Goal: Task Accomplishment & Management: Complete application form

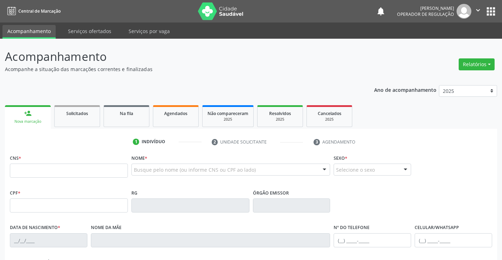
scroll to position [70, 0]
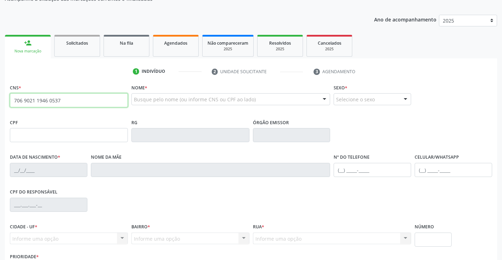
type input "706 9021 1946 0537"
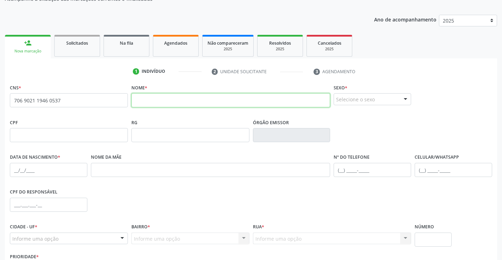
click at [177, 102] on input "text" at bounding box center [230, 100] width 199 height 14
type input "k"
type input "KAIQUE DE ARAUJ SANTOS"
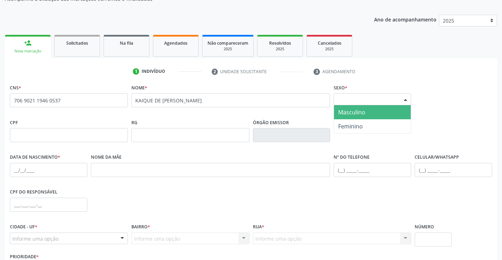
click at [347, 98] on div "Selecione o sexo" at bounding box center [371, 99] width 77 height 12
click at [354, 112] on span "Masculino" at bounding box center [351, 112] width 27 height 8
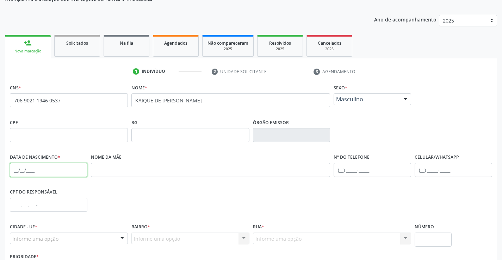
click at [36, 173] on input "text" at bounding box center [48, 170] width 77 height 14
type input "03/[DATE]"
click at [365, 174] on input "text" at bounding box center [371, 170] width 77 height 14
type input "[PHONE_NUMBER]"
click at [93, 238] on div "Informe uma opção" at bounding box center [69, 239] width 118 height 12
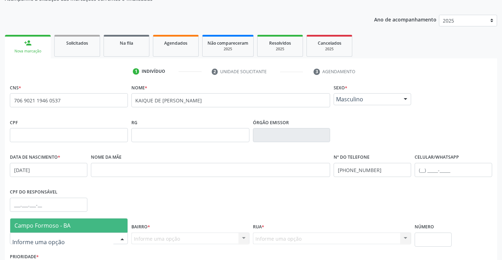
click at [90, 227] on span "Campo Formoso - BA" at bounding box center [68, 226] width 117 height 14
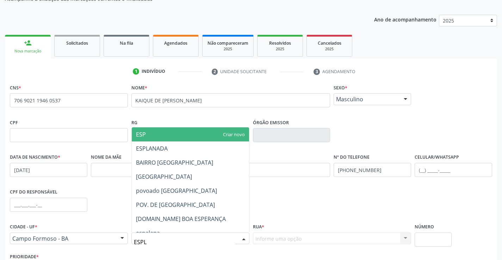
type input "ESPLA"
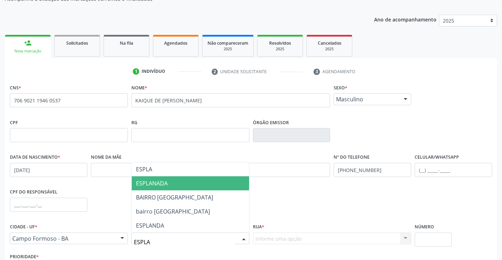
click at [171, 185] on span "ESPLANADA" at bounding box center [190, 183] width 117 height 14
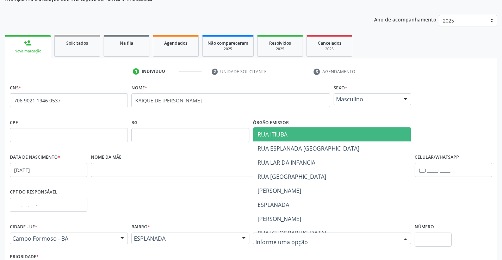
click at [313, 238] on div at bounding box center [332, 239] width 158 height 12
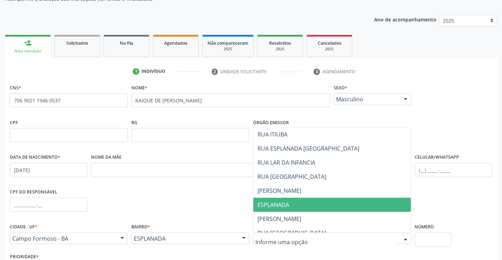
scroll to position [35, 0]
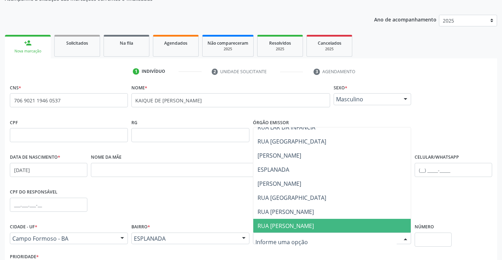
click at [287, 228] on span "RUA [PERSON_NAME]" at bounding box center [285, 226] width 56 height 8
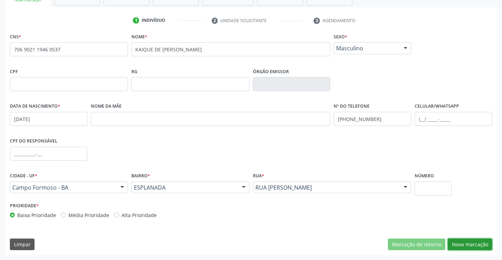
click at [457, 247] on button "Nova marcação" at bounding box center [469, 245] width 44 height 12
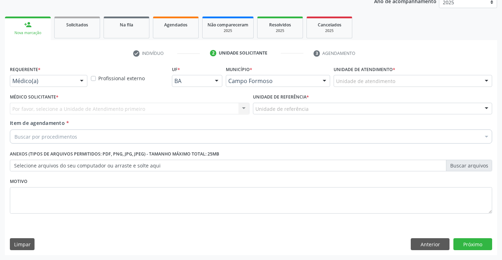
scroll to position [89, 0]
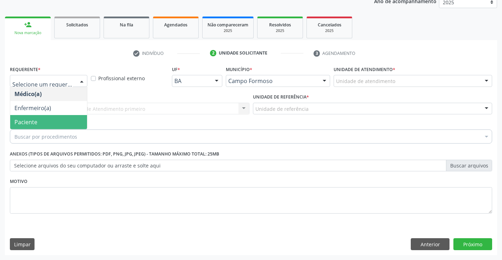
click at [29, 118] on span "Paciente" at bounding box center [25, 122] width 23 height 8
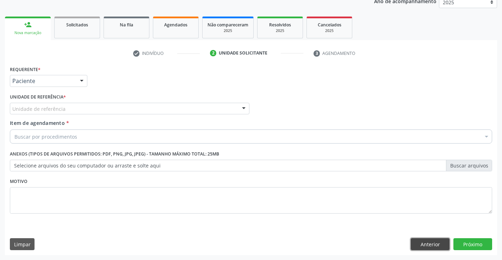
click at [433, 249] on button "Anterior" at bounding box center [430, 244] width 39 height 12
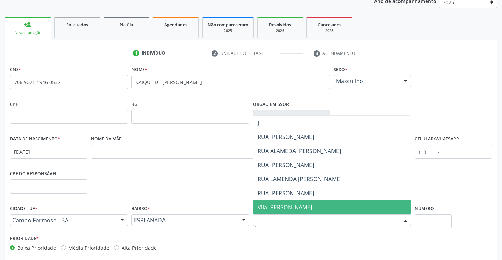
scroll to position [0, 0]
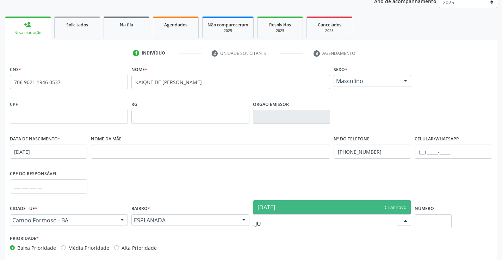
type input "J"
type input "RUA JULIO QUEREOZ"
click at [307, 207] on span "RUA JULIO QUEREOZ" at bounding box center [285, 207] width 56 height 8
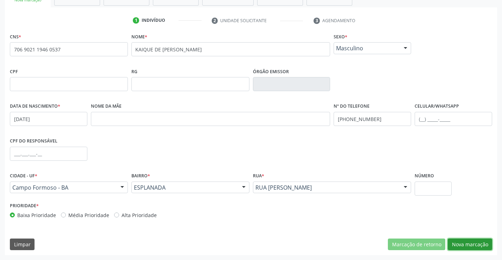
click at [458, 241] on button "Nova marcação" at bounding box center [469, 245] width 44 height 12
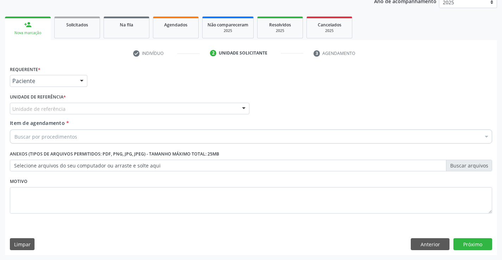
scroll to position [89, 0]
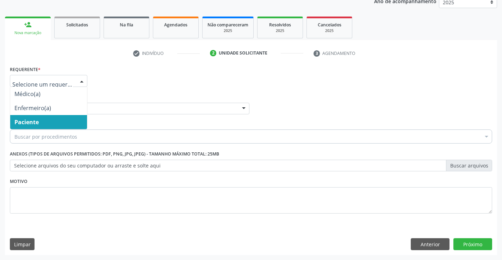
click at [24, 121] on span "Paciente" at bounding box center [26, 122] width 24 height 8
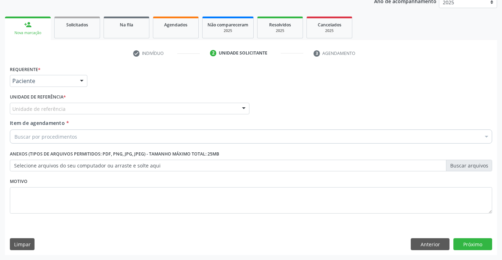
click at [16, 104] on div "Unidade de referência" at bounding box center [129, 109] width 239 height 12
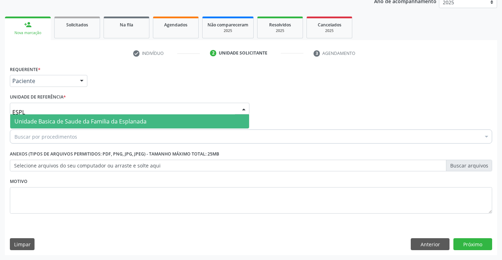
type input "ESPLA"
click at [39, 122] on span "Unidade Basica de Saude da Familia da Esplanada" at bounding box center [80, 122] width 132 height 8
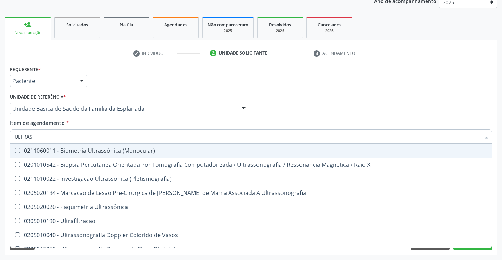
type input "ULTRASS"
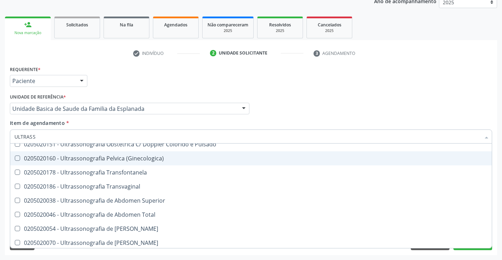
scroll to position [141, 0]
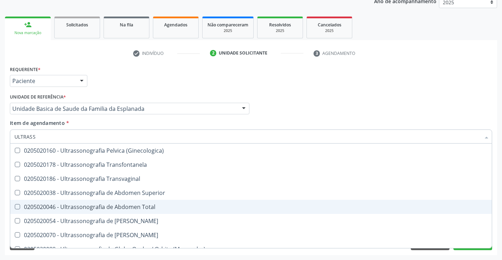
click at [134, 208] on div "0205020046 - Ultrassonografia de Abdomen Total" at bounding box center [250, 207] width 473 height 6
checkbox Total "true"
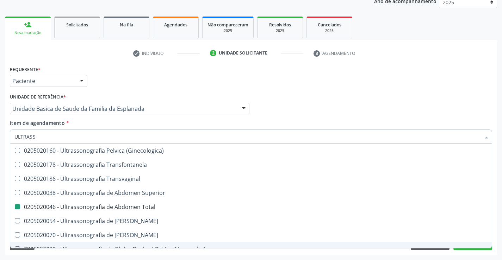
click at [439, 257] on div "Acompanhamento Acompanhe a situação das marcações correntes e finalizadas Relat…" at bounding box center [251, 105] width 502 height 310
checkbox X "true"
checkbox Total "false"
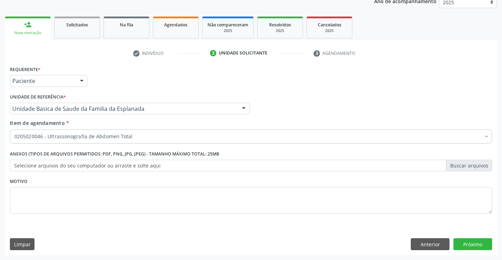
scroll to position [0, 0]
click at [436, 244] on button "Anterior" at bounding box center [430, 244] width 39 height 12
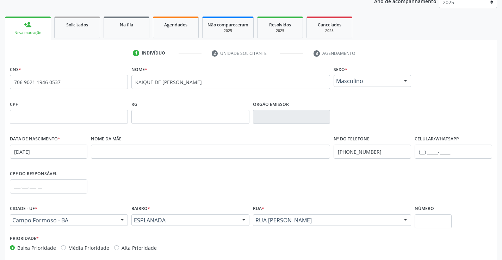
click at [436, 244] on div "Prioridade * Baixa Prioridade Média Prioridade Alta Prioridade" at bounding box center [250, 244] width 485 height 23
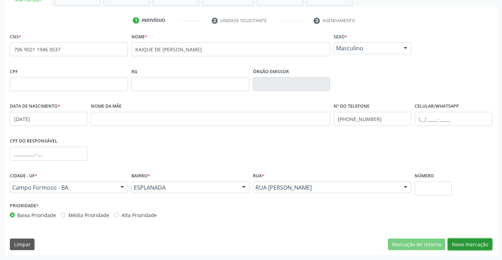
click at [453, 245] on button "Nova marcação" at bounding box center [469, 245] width 44 height 12
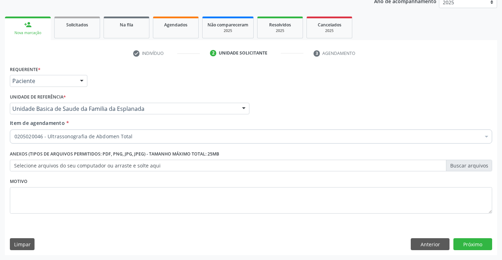
scroll to position [89, 0]
click at [464, 247] on button "Próximo" at bounding box center [472, 244] width 39 height 12
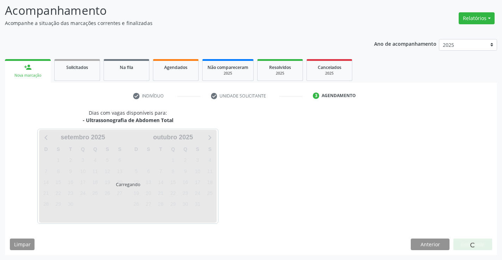
scroll to position [46, 0]
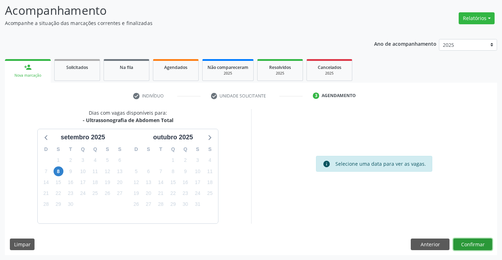
click at [464, 247] on button "Confirmar" at bounding box center [472, 245] width 39 height 12
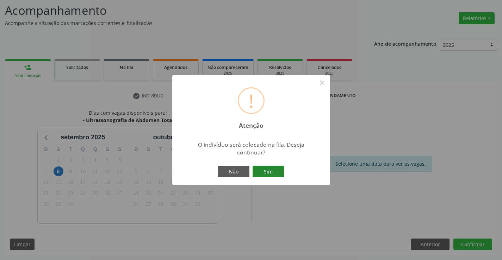
click at [271, 170] on button "Sim" at bounding box center [268, 172] width 32 height 12
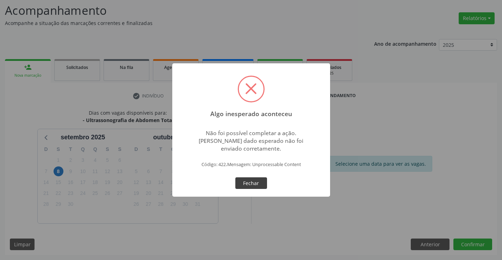
click at [249, 186] on button "Fechar" at bounding box center [251, 183] width 32 height 12
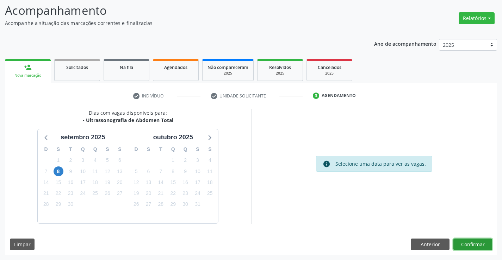
click at [468, 241] on button "Confirmar" at bounding box center [472, 245] width 39 height 12
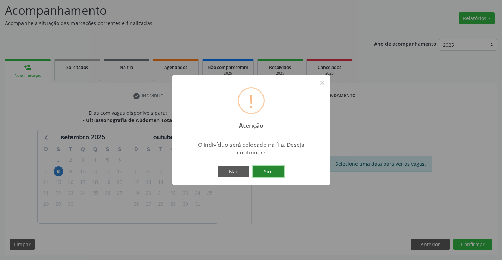
click at [275, 173] on button "Sim" at bounding box center [268, 172] width 32 height 12
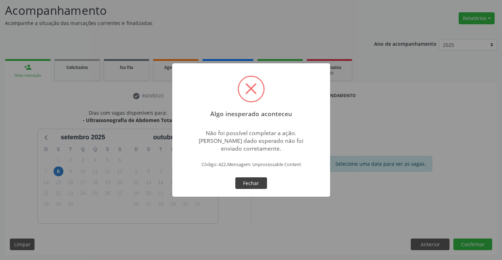
click at [250, 185] on button "Fechar" at bounding box center [251, 183] width 32 height 12
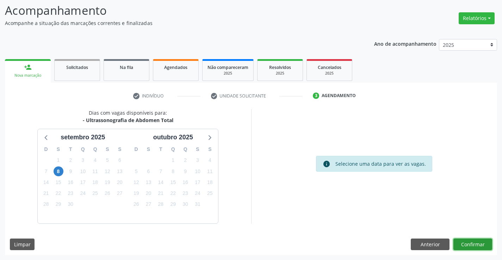
click at [467, 245] on button "Confirmar" at bounding box center [472, 245] width 39 height 12
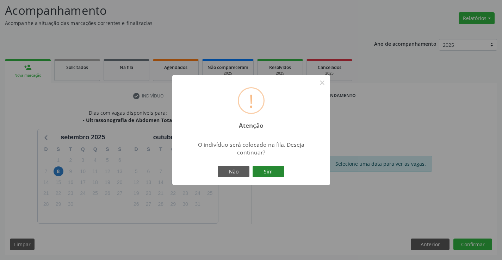
click at [275, 174] on button "Sim" at bounding box center [268, 172] width 32 height 12
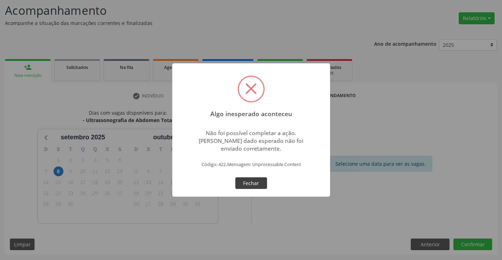
click at [262, 187] on button "Fechar" at bounding box center [251, 183] width 32 height 12
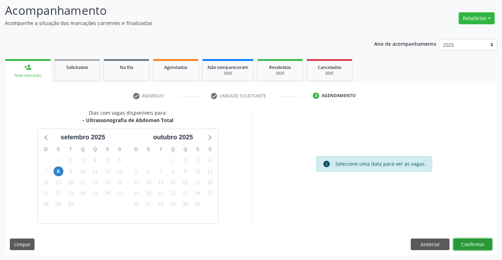
click at [478, 244] on button "Confirmar" at bounding box center [472, 245] width 39 height 12
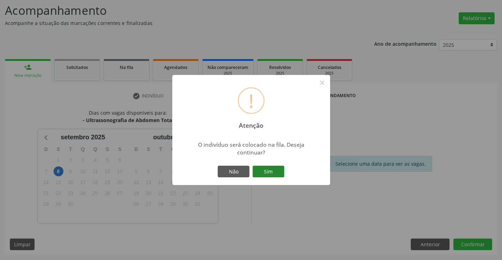
click at [274, 171] on button "Sim" at bounding box center [268, 172] width 32 height 12
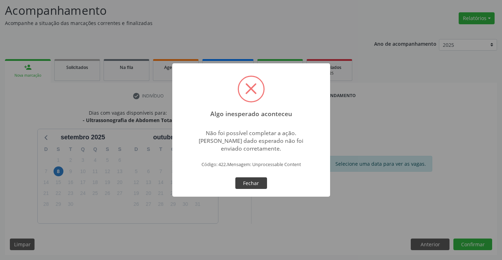
click at [257, 185] on button "Fechar" at bounding box center [251, 183] width 32 height 12
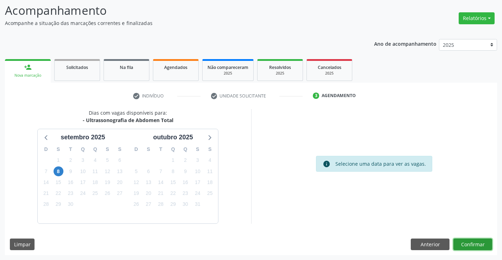
click at [470, 248] on button "Confirmar" at bounding box center [472, 245] width 39 height 12
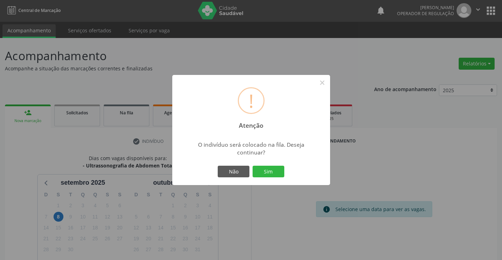
scroll to position [0, 0]
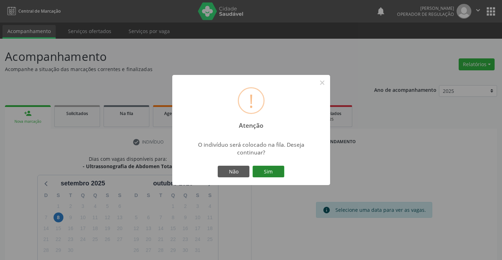
click at [265, 171] on button "Sim" at bounding box center [268, 172] width 32 height 12
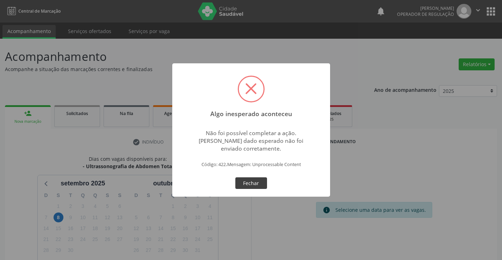
click at [257, 185] on button "Fechar" at bounding box center [251, 183] width 32 height 12
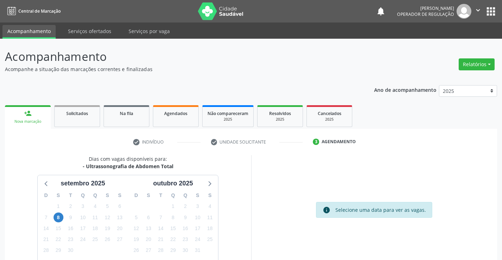
click at [488, 11] on button "apps" at bounding box center [490, 11] width 12 height 12
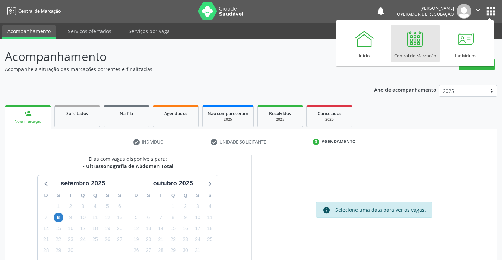
click at [408, 50] on div "Central de Marcação" at bounding box center [415, 54] width 42 height 10
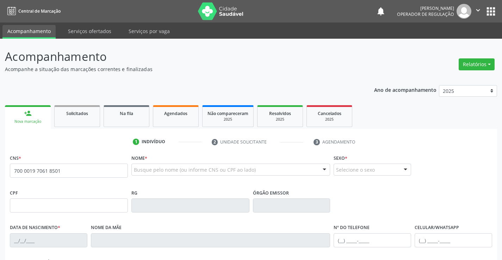
type input "700 0019 7061 8501"
type input "[DATE]"
type input "108.030.595-58"
type input "S/N"
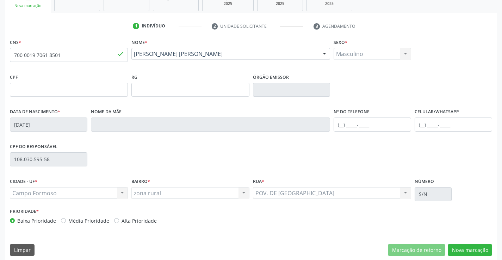
scroll to position [121, 0]
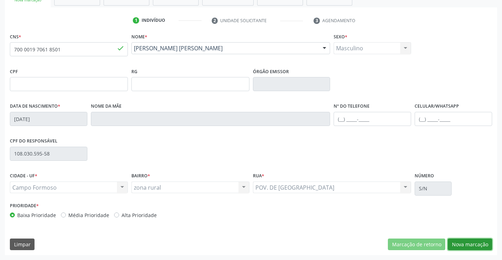
click at [463, 245] on button "Nova marcação" at bounding box center [469, 245] width 44 height 12
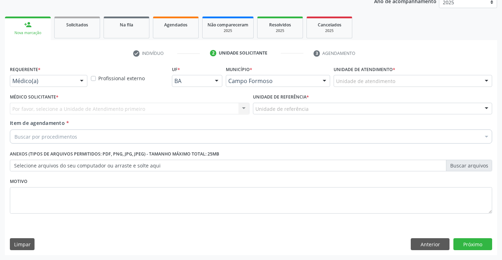
scroll to position [89, 0]
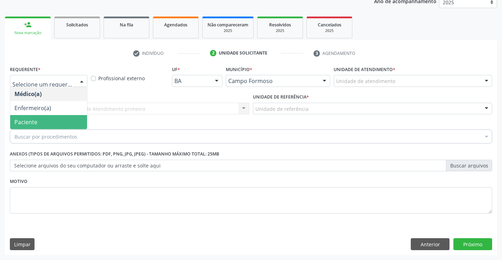
click at [25, 121] on span "Paciente" at bounding box center [25, 122] width 23 height 8
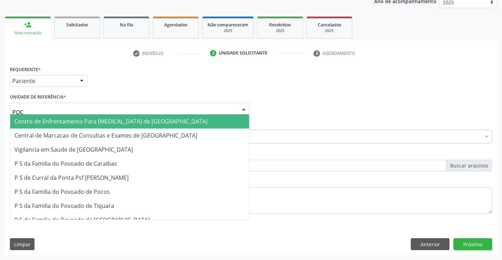
type input "POCO"
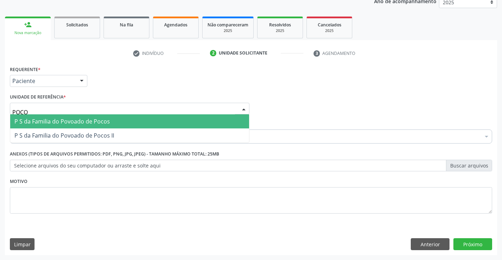
click at [98, 113] on input "POCO" at bounding box center [123, 112] width 223 height 14
click at [119, 124] on span "P S da Familia do Povoado de Pocos" at bounding box center [129, 121] width 239 height 14
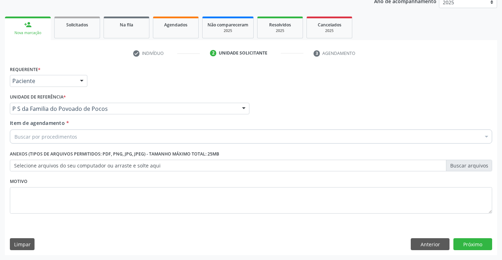
click at [113, 138] on div "Buscar por procedimentos" at bounding box center [251, 137] width 482 height 14
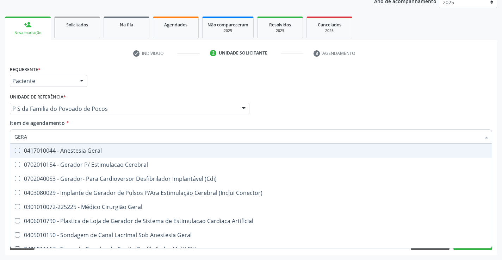
type input "GERAL"
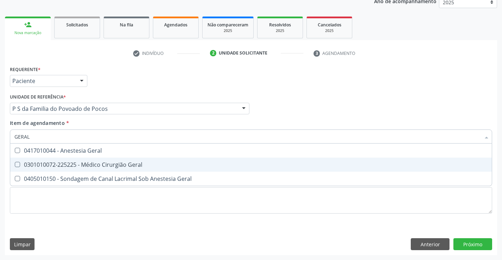
click at [112, 167] on div "0301010072-225225 - Médico Cirurgião Geral" at bounding box center [250, 165] width 473 height 6
checkbox Geral "true"
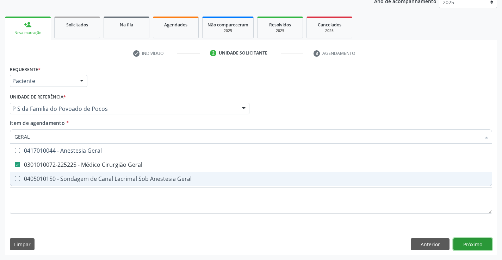
click at [484, 246] on div "Requerente * Paciente Médico(a) Enfermeiro(a) Paciente Nenhum resultado encontr…" at bounding box center [251, 159] width 492 height 191
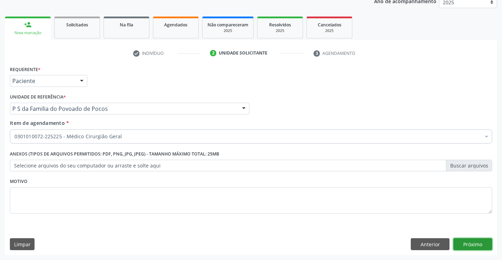
click at [484, 246] on button "Próximo" at bounding box center [472, 244] width 39 height 12
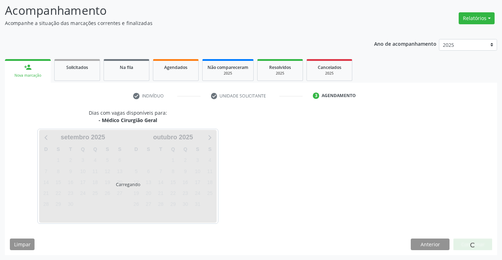
scroll to position [46, 0]
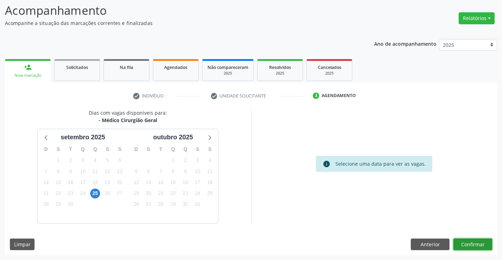
click at [474, 246] on button "Confirmar" at bounding box center [472, 245] width 39 height 12
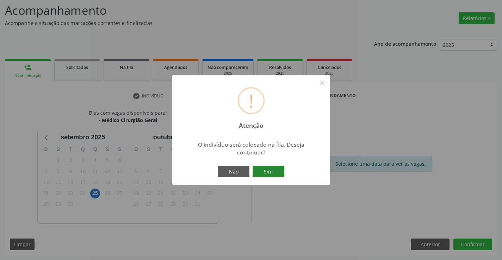
click at [269, 168] on button "Sim" at bounding box center [268, 172] width 32 height 12
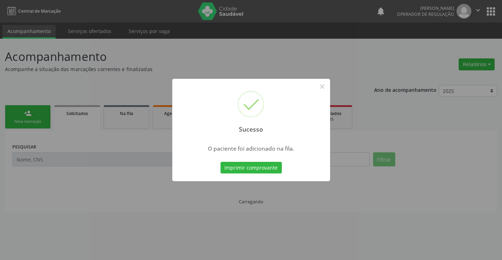
scroll to position [0, 0]
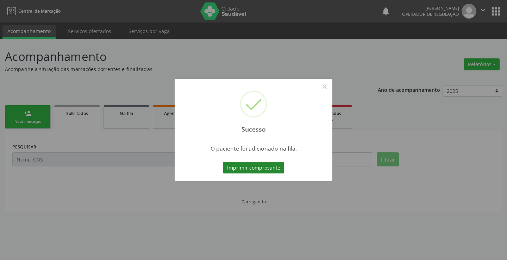
click at [264, 167] on button "Imprimir comprovante" at bounding box center [253, 168] width 61 height 12
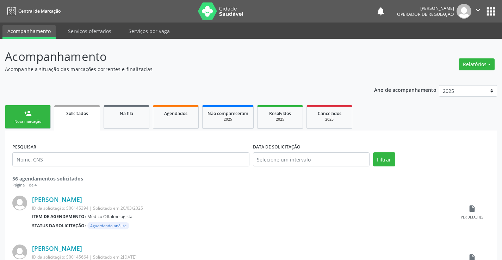
click at [36, 119] on div "Nova marcação" at bounding box center [27, 121] width 35 height 5
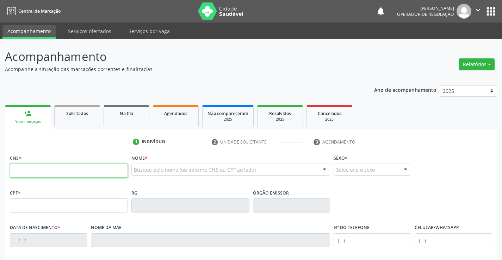
click at [55, 173] on input "text" at bounding box center [69, 171] width 118 height 14
type input "706 9021 1946 0537"
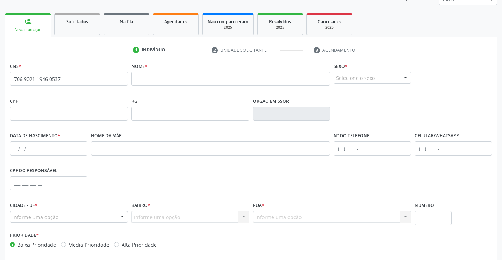
scroll to position [106, 0]
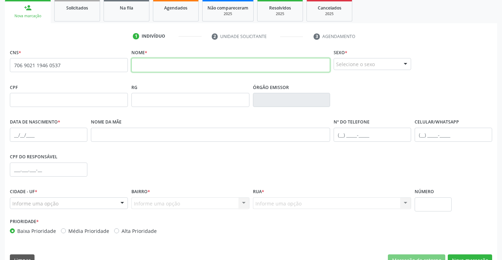
click at [161, 60] on input "text" at bounding box center [230, 65] width 199 height 14
type input "KAIQUE DE [PERSON_NAME]"
click at [355, 65] on div "Selecione o sexo" at bounding box center [371, 64] width 77 height 12
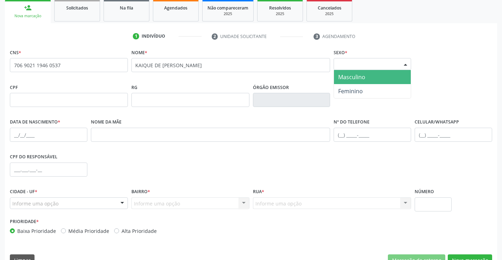
click at [352, 78] on span "Masculino" at bounding box center [351, 77] width 27 height 8
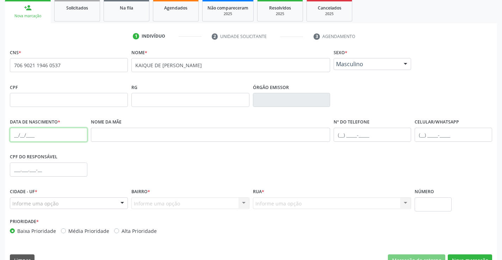
click at [25, 134] on input "text" at bounding box center [48, 135] width 77 height 14
type input "03/[DATE]"
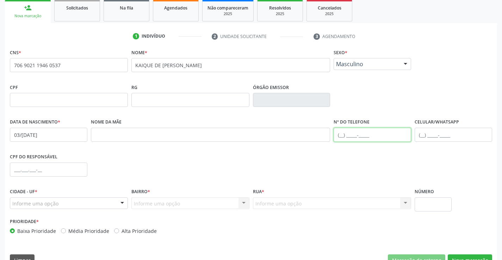
drag, startPoint x: 361, startPoint y: 135, endPoint x: 358, endPoint y: 120, distance: 14.9
click at [361, 135] on input "text" at bounding box center [371, 135] width 77 height 14
type input "[PHONE_NUMBER]"
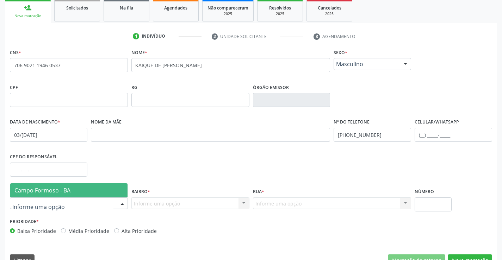
click at [39, 194] on span "Campo Formoso - BA" at bounding box center [42, 191] width 56 height 8
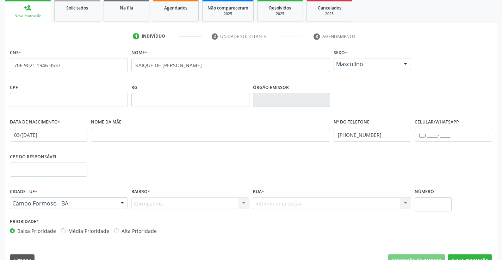
click at [144, 205] on div "Carregando... Nenhum resultado encontrado para: " " Nenhuma opção encontrada. D…" at bounding box center [190, 204] width 118 height 12
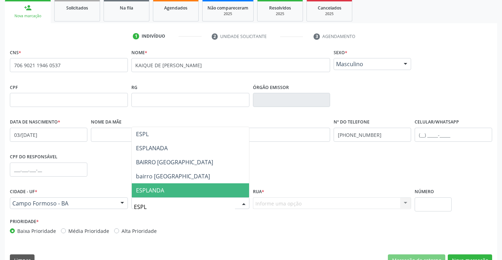
type input "ESPLA"
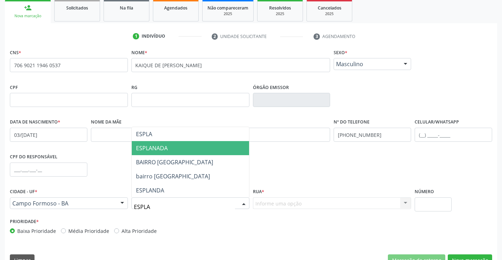
click at [175, 151] on span "ESPLANADA" at bounding box center [190, 148] width 117 height 14
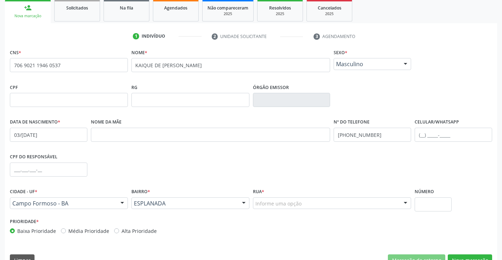
click at [261, 199] on div "Informe uma opção" at bounding box center [332, 204] width 158 height 12
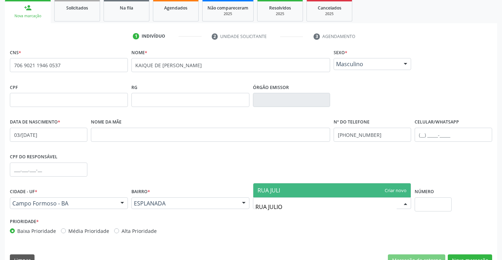
type input "RUA JULIO"
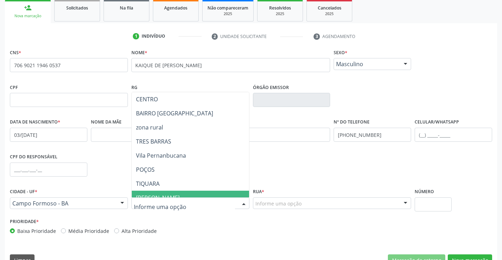
drag, startPoint x: 170, startPoint y: 202, endPoint x: 130, endPoint y: 203, distance: 40.5
type input "VILA"
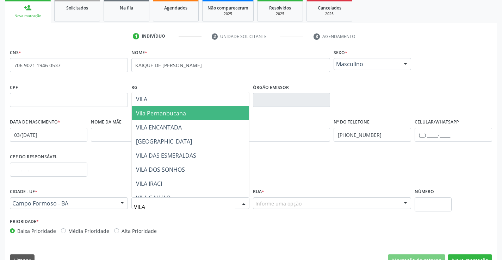
click at [178, 112] on span "Vila Pernanbucana" at bounding box center [161, 113] width 50 height 8
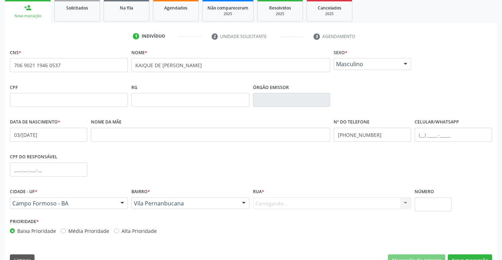
click at [301, 201] on div "Carregando... RUA ITIUBA [GEOGRAPHIC_DATA] GROSSO RUA LAR DA INFANCIA RUA [GEOG…" at bounding box center [332, 204] width 158 height 12
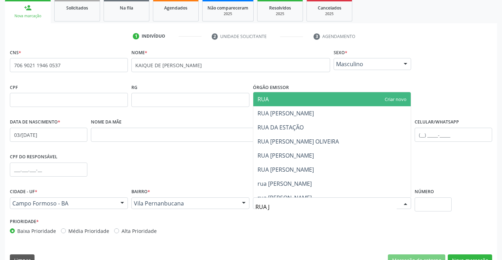
type input "RUA JU"
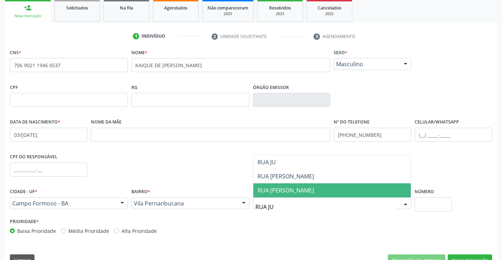
click at [303, 187] on span "RUA [PERSON_NAME]" at bounding box center [285, 191] width 56 height 8
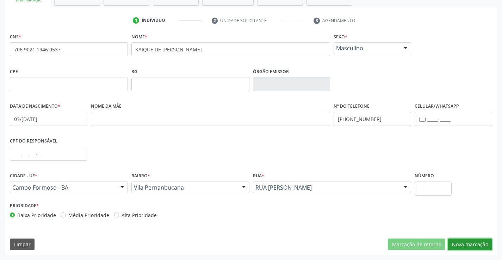
click at [466, 246] on button "Nova marcação" at bounding box center [469, 245] width 44 height 12
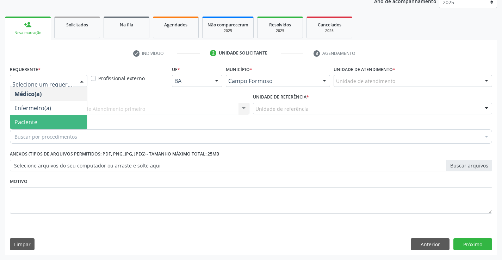
click at [36, 121] on span "Paciente" at bounding box center [25, 122] width 23 height 8
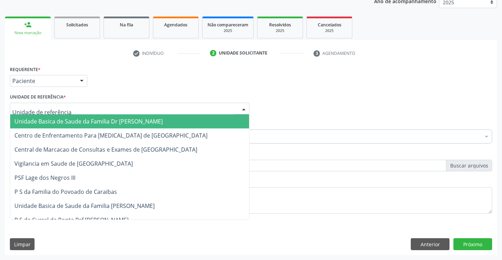
click at [29, 120] on span "Unidade Basica de Saude da Familia Dr [PERSON_NAME]" at bounding box center [88, 122] width 148 height 8
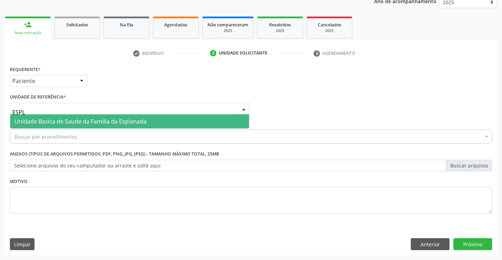
type input "ESPLA"
click at [63, 124] on span "Unidade Basica de Saude da Familia da Esplanada" at bounding box center [80, 122] width 132 height 8
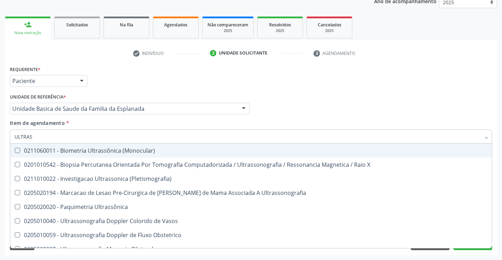
type input "ULTRASS"
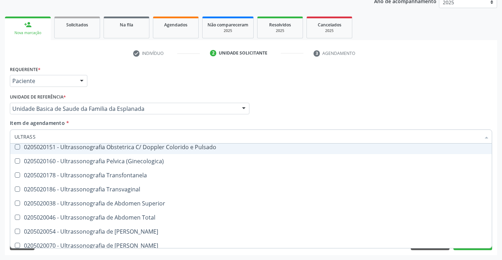
scroll to position [141, 0]
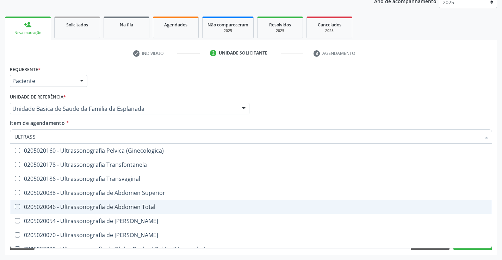
click at [154, 204] on span "0205020046 - Ultrassonografia de Abdomen Total" at bounding box center [250, 207] width 481 height 14
checkbox Total "true"
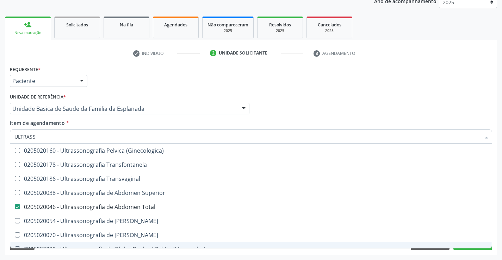
click at [464, 252] on div "Requerente * Paciente Médico(a) Enfermeiro(a) Paciente Nenhum resultado encontr…" at bounding box center [251, 159] width 492 height 191
checkbox X "true"
checkbox Total "false"
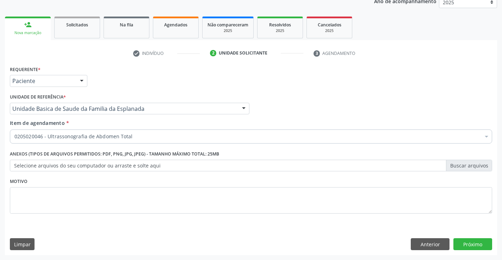
scroll to position [0, 0]
click at [468, 247] on button "Próximo" at bounding box center [472, 244] width 39 height 12
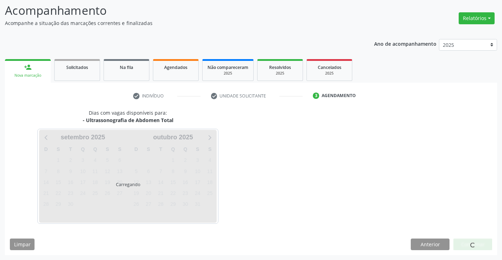
scroll to position [46, 0]
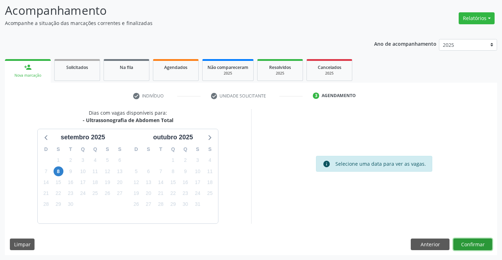
click at [468, 244] on button "Confirmar" at bounding box center [472, 245] width 39 height 12
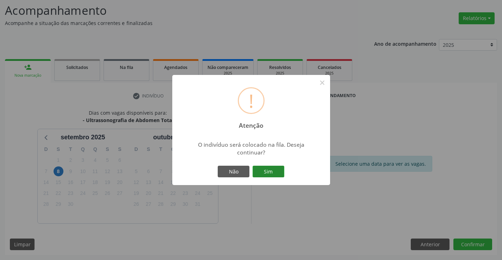
click at [262, 171] on button "Sim" at bounding box center [268, 172] width 32 height 12
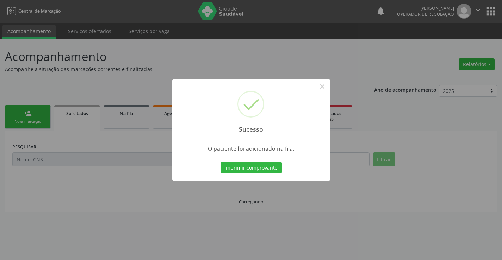
scroll to position [0, 0]
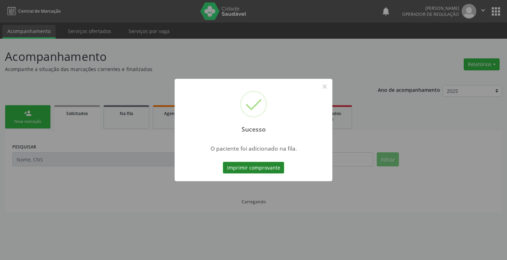
click at [262, 171] on button "Imprimir comprovante" at bounding box center [253, 168] width 61 height 12
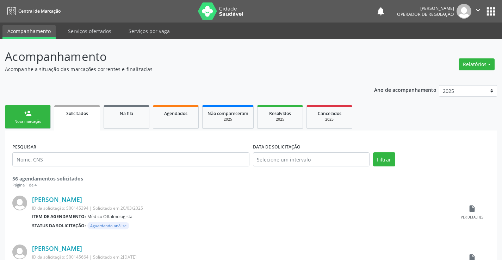
click at [31, 111] on div "person_add" at bounding box center [28, 113] width 8 height 8
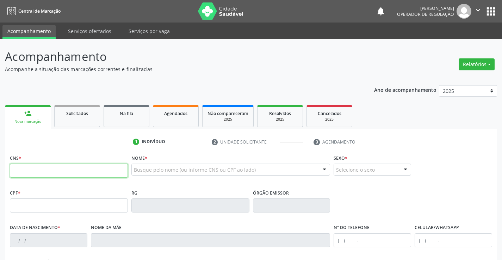
click at [67, 173] on input "text" at bounding box center [69, 171] width 118 height 14
type input "706 8022 3143 4322"
type input "1332083706"
type input "0[DATE]"
type input "[PHONE_NUMBER]"
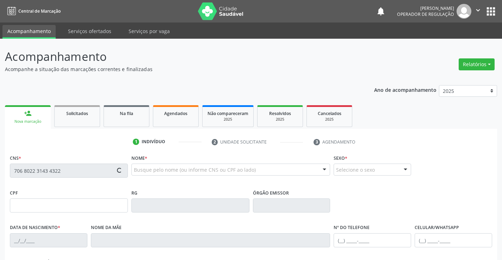
type input "[PHONE_NUMBER]"
type input "SN"
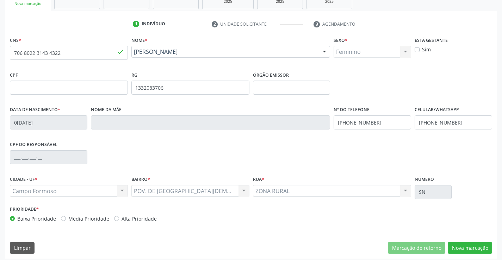
scroll to position [121, 0]
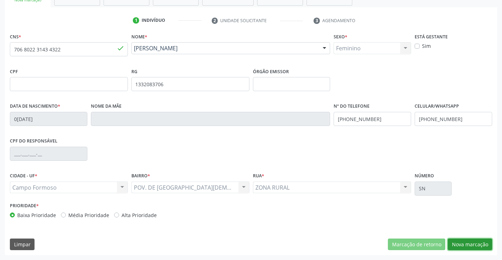
click at [455, 243] on button "Nova marcação" at bounding box center [469, 245] width 44 height 12
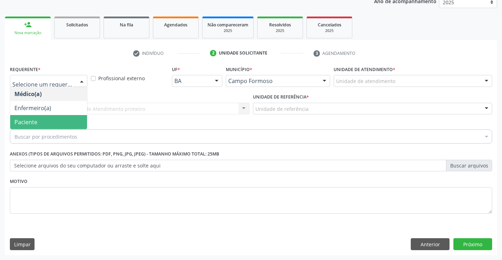
click at [46, 119] on span "Paciente" at bounding box center [48, 122] width 77 height 14
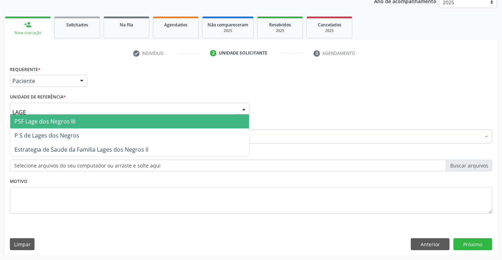
type input "LAGES"
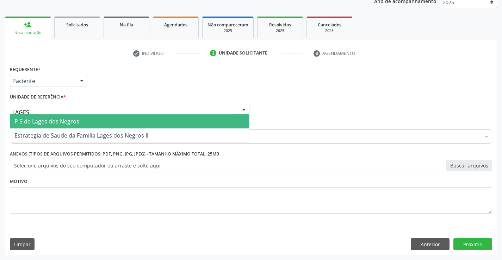
click at [68, 124] on span "P S de Lages dos Negros" at bounding box center [46, 122] width 65 height 8
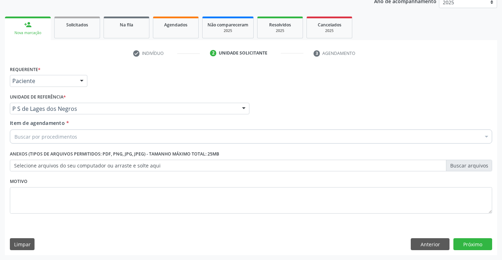
click at [61, 142] on div "Buscar por procedimentos" at bounding box center [251, 137] width 482 height 14
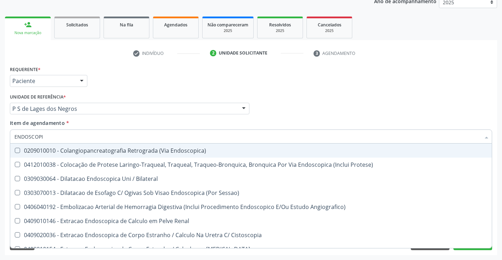
type input "ENDOSCOPIA"
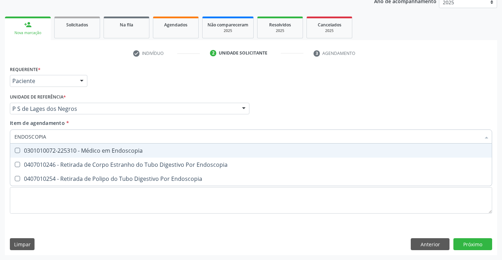
click at [158, 153] on div "0301010072-225310 - Médico em Endoscopia" at bounding box center [250, 151] width 473 height 6
checkbox Endoscopia "true"
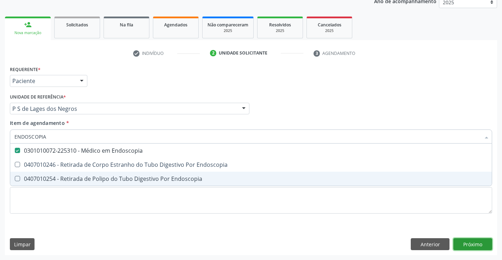
click at [481, 246] on div "Requerente * Paciente Médico(a) Enfermeiro(a) Paciente Nenhum resultado encontr…" at bounding box center [251, 159] width 492 height 191
checkbox Endoscopia "true"
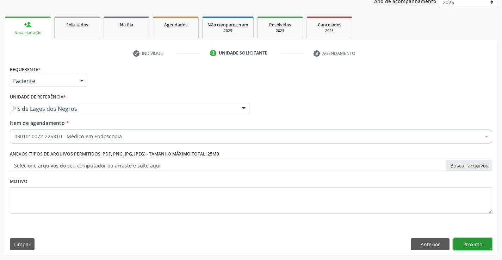
click at [481, 245] on button "Próximo" at bounding box center [472, 244] width 39 height 12
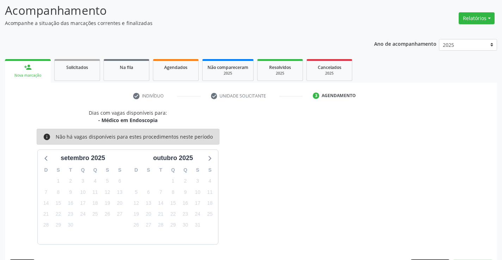
scroll to position [67, 0]
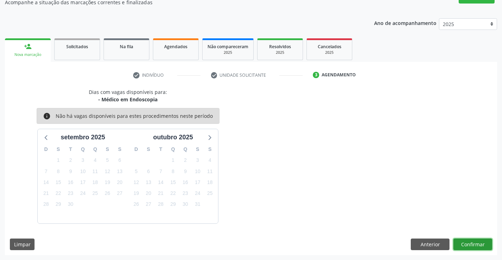
click at [464, 245] on button "Confirmar" at bounding box center [472, 245] width 39 height 12
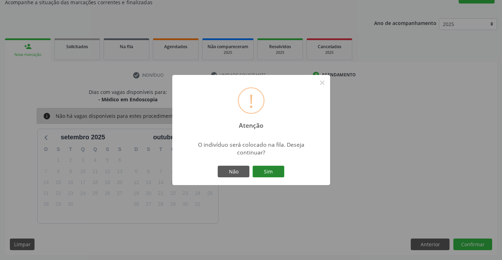
click at [278, 171] on button "Sim" at bounding box center [268, 172] width 32 height 12
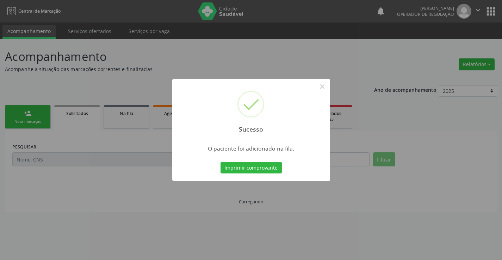
scroll to position [0, 0]
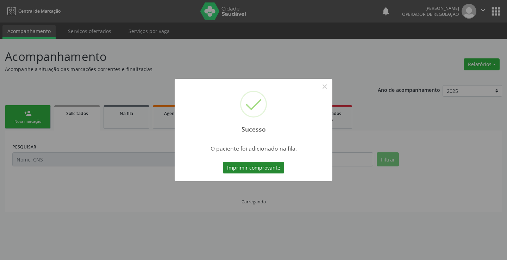
click at [272, 168] on button "Imprimir comprovante" at bounding box center [253, 168] width 61 height 12
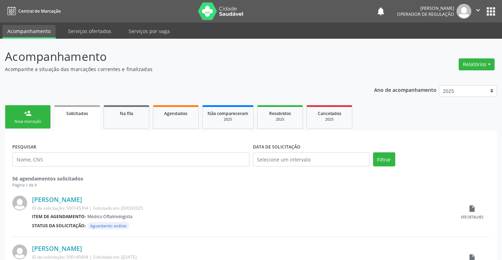
click at [49, 112] on link "person_add Nova marcação" at bounding box center [28, 117] width 46 height 24
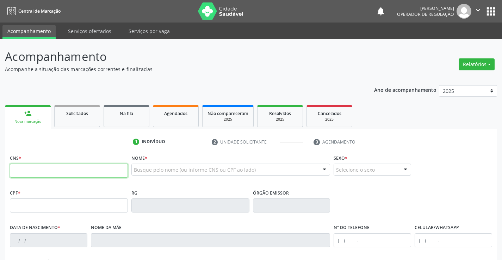
click at [54, 167] on input "text" at bounding box center [69, 171] width 118 height 14
type input "706 2015 8089 0964"
type input "0879119225"
type input "04/[DATE]"
type input "[PHONE_NUMBER]"
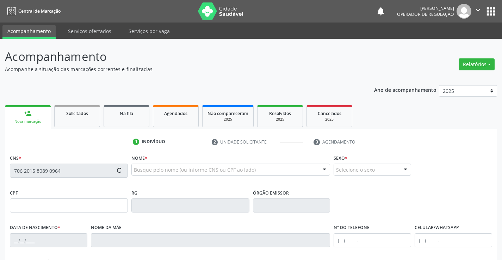
type input "[PHONE_NUMBER]"
type input "023.825.145-40"
type input "S/N"
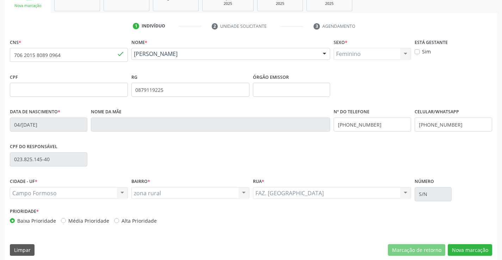
scroll to position [121, 0]
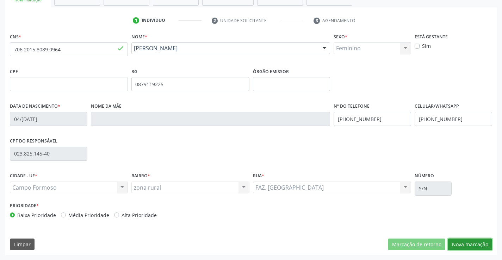
click at [456, 241] on button "Nova marcação" at bounding box center [469, 245] width 44 height 12
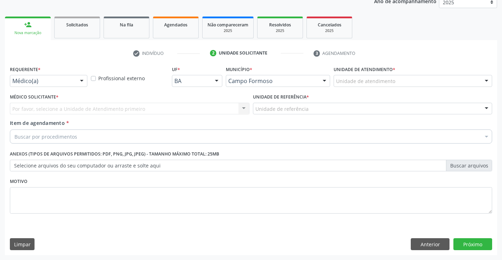
scroll to position [89, 0]
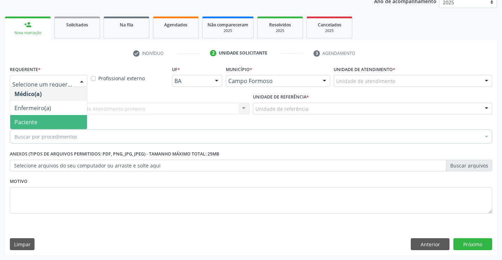
click at [43, 121] on span "Paciente" at bounding box center [48, 122] width 77 height 14
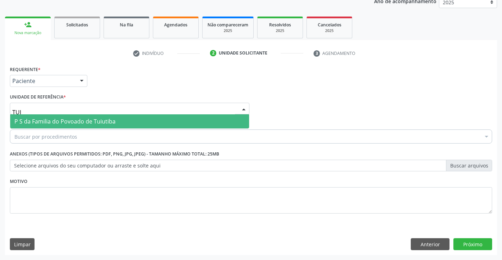
type input "TUIU"
click at [62, 124] on span "P S da Familia do Povoado de Tuiutiba" at bounding box center [64, 122] width 101 height 8
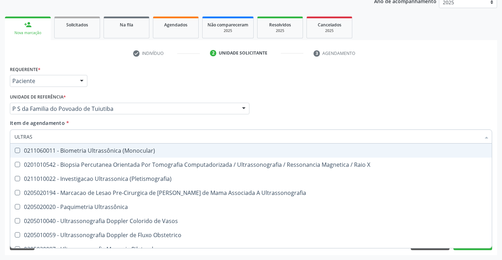
type input "ULTRASS"
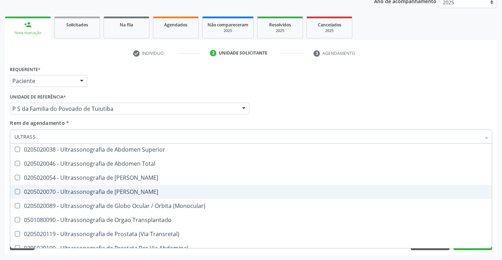
scroll to position [149, 0]
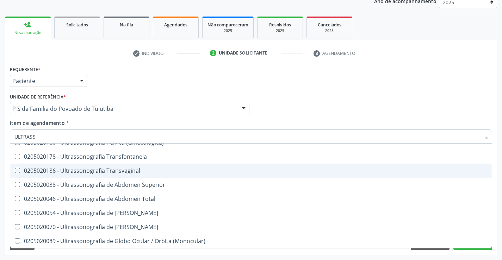
click at [152, 168] on span "0205020186 - Ultrassonografia Transvaginal" at bounding box center [250, 171] width 481 height 14
checkbox Transvaginal "true"
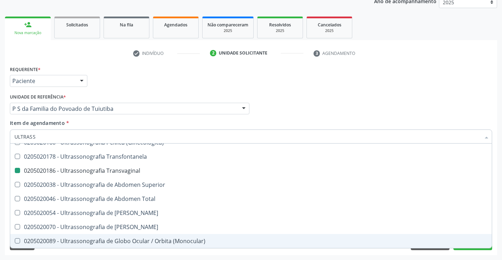
click at [199, 253] on div "Requerente * Paciente Médico(a) Enfermeiro(a) Paciente Nenhum resultado encontr…" at bounding box center [251, 159] width 492 height 191
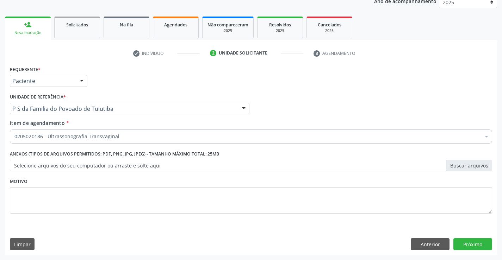
scroll to position [0, 0]
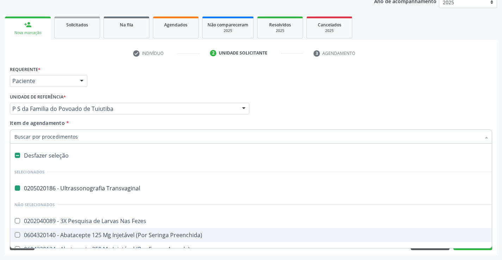
type input "M"
checkbox Transvaginal "false"
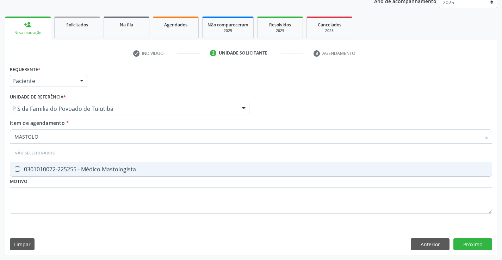
type input "MASTOLOG"
click at [187, 167] on div "0301010072-225255 - Médico Mastologista" at bounding box center [250, 170] width 473 height 6
checkbox Mastologista "true"
click at [474, 247] on div "Requerente * Paciente Médico(a) Enfermeiro(a) Paciente Nenhum resultado encontr…" at bounding box center [251, 159] width 492 height 191
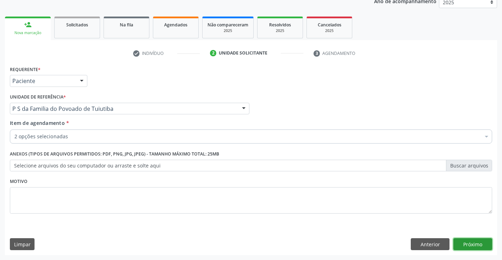
click at [465, 246] on button "Próximo" at bounding box center [472, 244] width 39 height 12
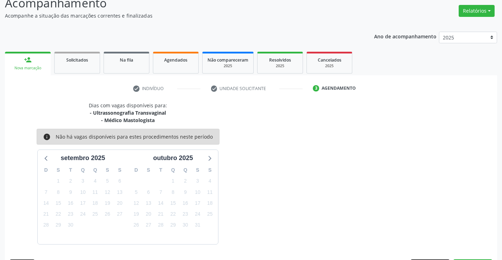
scroll to position [74, 0]
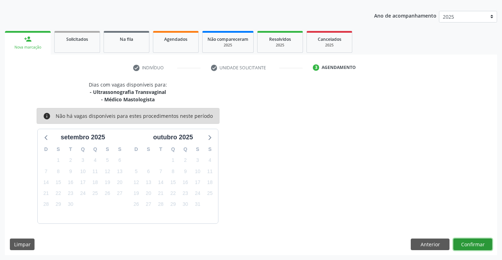
click at [466, 242] on button "Confirmar" at bounding box center [472, 245] width 39 height 12
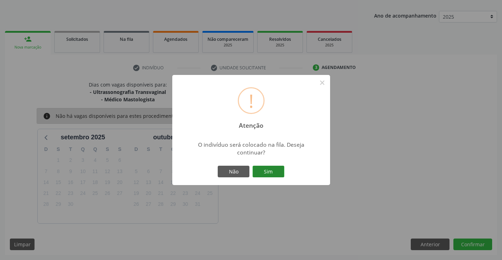
click at [271, 172] on button "Sim" at bounding box center [268, 172] width 32 height 12
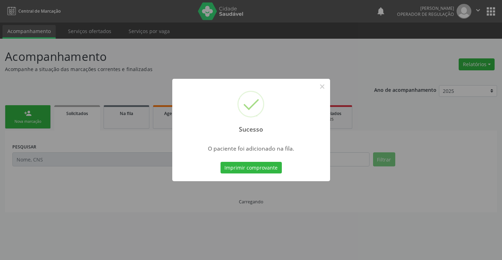
scroll to position [0, 0]
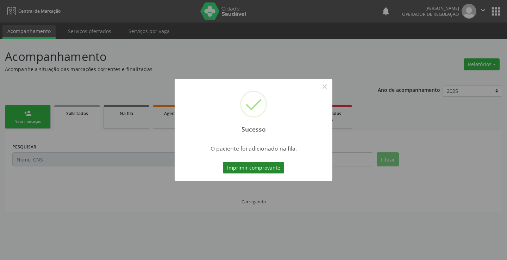
click at [274, 168] on button "Imprimir comprovante" at bounding box center [253, 168] width 61 height 12
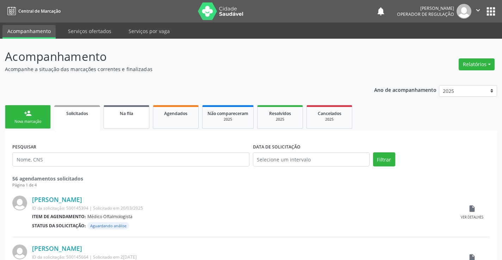
click at [133, 111] on span "Na fila" at bounding box center [126, 114] width 13 height 6
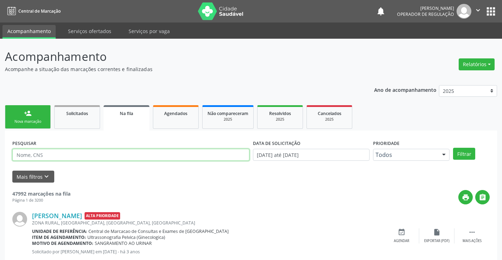
click at [55, 155] on input "text" at bounding box center [130, 155] width 237 height 12
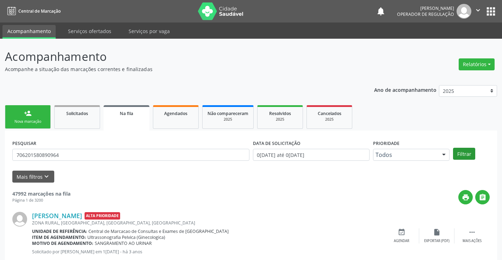
type input "706201580890964"
click at [463, 153] on button "Filtrar" at bounding box center [464, 154] width 22 height 12
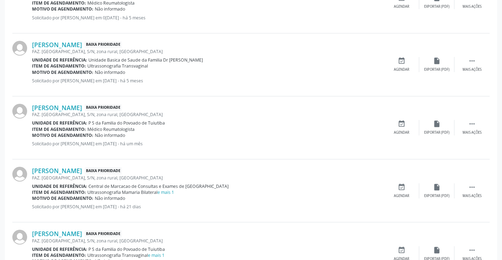
scroll to position [726, 0]
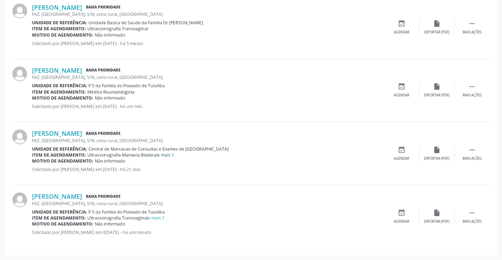
click at [172, 157] on link "e mais 1" at bounding box center [165, 155] width 17 height 6
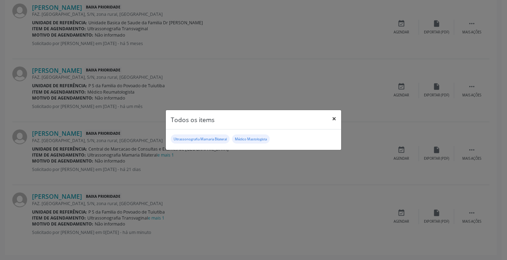
click at [334, 120] on button "×" at bounding box center [334, 118] width 14 height 17
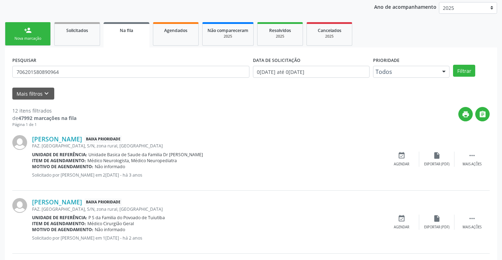
scroll to position [0, 0]
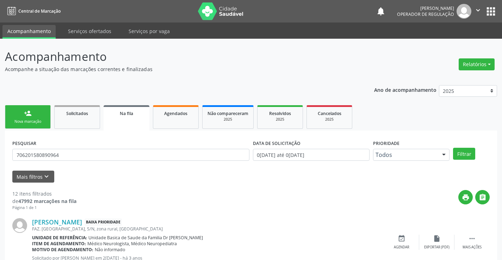
click at [24, 119] on div "Nova marcação" at bounding box center [27, 121] width 35 height 5
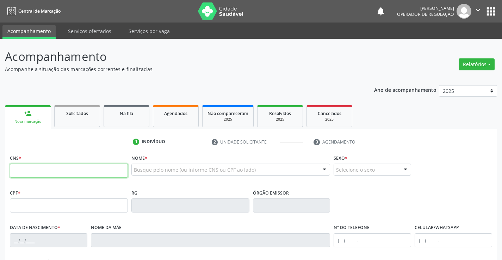
click at [49, 170] on input "text" at bounding box center [69, 171] width 118 height 14
type input "704 5073 6921 0211"
type input "2182912304"
type input "16/09/1998"
type input "(74) 9913-1092"
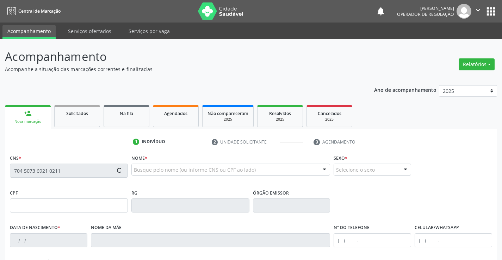
type input "(74) 98872-0248"
type input "082.435.805-81"
type input "S/N"
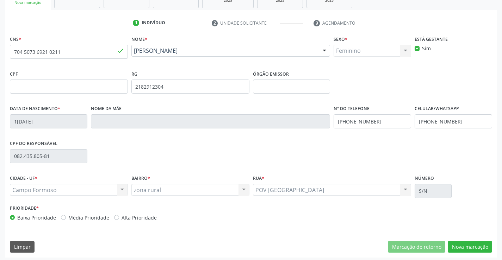
scroll to position [121, 0]
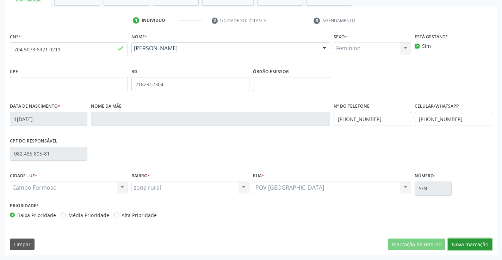
click at [468, 245] on button "Nova marcação" at bounding box center [469, 245] width 44 height 12
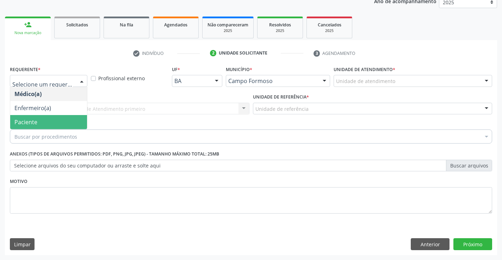
click at [26, 123] on span "Paciente" at bounding box center [25, 122] width 23 height 8
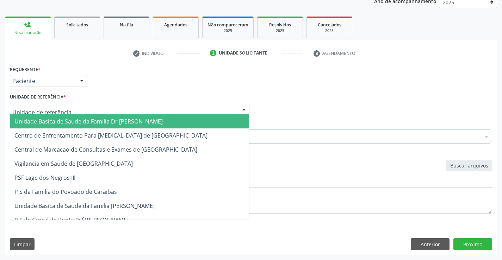
click at [25, 117] on span "Unidade Basica de Saude da Familia Dr [PERSON_NAME]" at bounding box center [129, 121] width 239 height 14
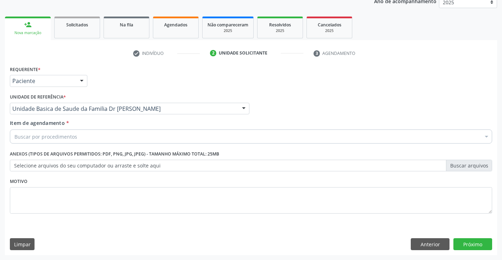
click at [26, 142] on div "Buscar por procedimentos" at bounding box center [251, 137] width 482 height 14
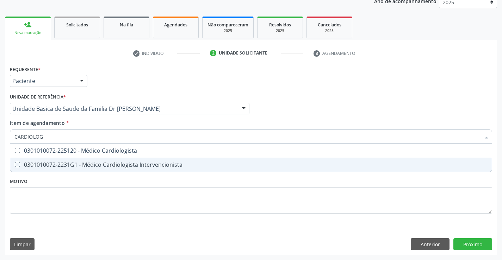
type input "CARDIOLOGI"
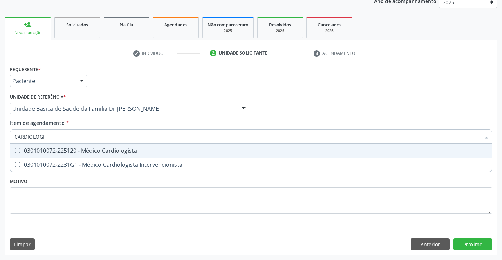
click at [112, 148] on div "0301010072-225120 - Médico Cardiologista" at bounding box center [250, 151] width 473 height 6
checkbox Cardiologista "true"
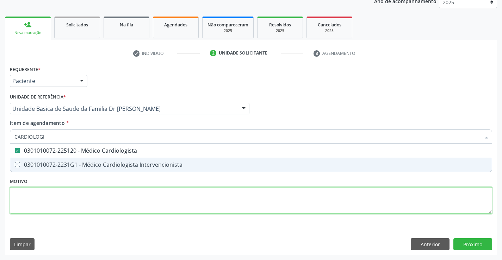
click at [98, 196] on div "Requerente * Paciente Médico(a) Enfermeiro(a) Paciente Nenhum resultado encontr…" at bounding box center [251, 143] width 482 height 159
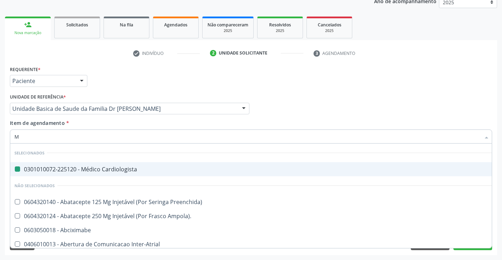
type input "MA"
checkbox Cardiologista "false"
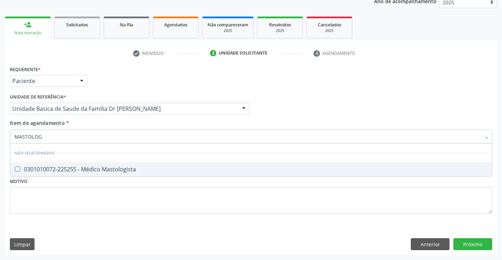
type input "MASTOLOGI"
click at [95, 169] on div "0301010072-225255 - Médico Mastologista" at bounding box center [250, 170] width 473 height 6
checkbox Mastologista "true"
click at [481, 242] on div "Requerente * Paciente Médico(a) Enfermeiro(a) Paciente Nenhum resultado encontr…" at bounding box center [251, 159] width 492 height 191
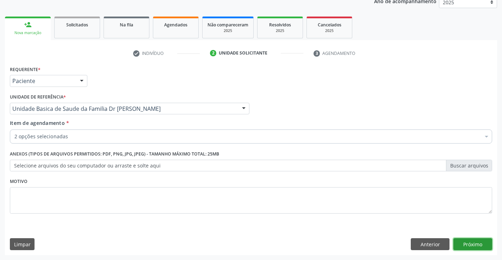
click at [471, 242] on button "Próximo" at bounding box center [472, 244] width 39 height 12
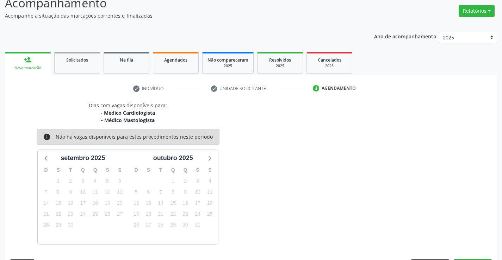
scroll to position [74, 0]
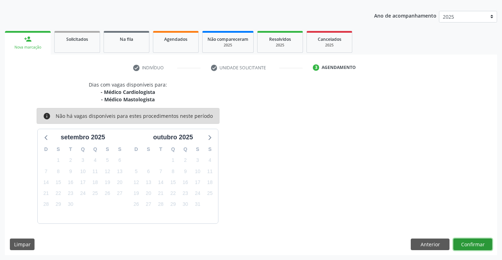
click at [478, 243] on button "Confirmar" at bounding box center [472, 245] width 39 height 12
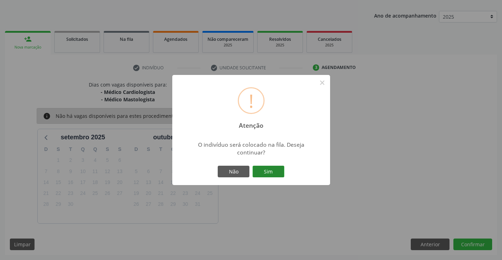
click at [276, 171] on button "Sim" at bounding box center [268, 172] width 32 height 12
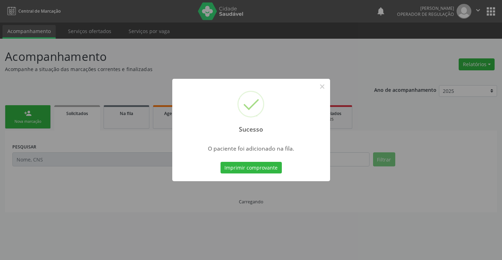
scroll to position [0, 0]
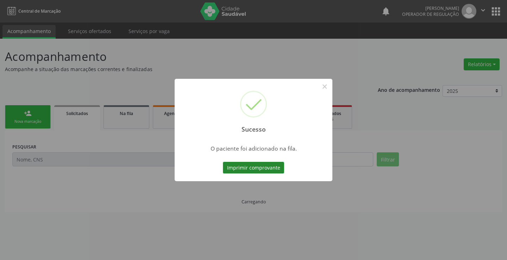
click at [269, 164] on button "Imprimir comprovante" at bounding box center [253, 168] width 61 height 12
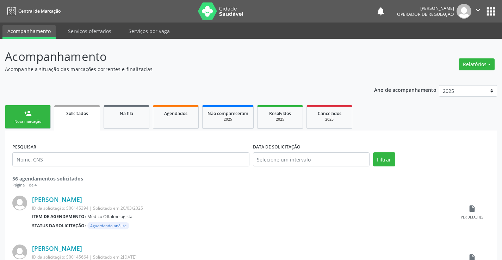
click at [38, 118] on link "person_add Nova marcação" at bounding box center [28, 117] width 46 height 24
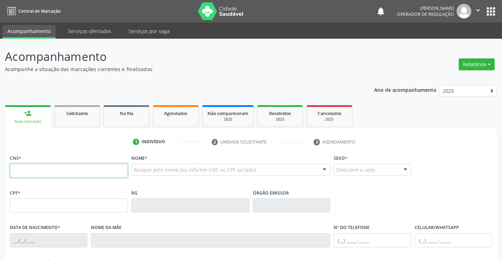
click at [81, 174] on input "text" at bounding box center [69, 171] width 118 height 14
type input "704 0098 1586 9563"
type input "27/04/2021"
type input "S/N"
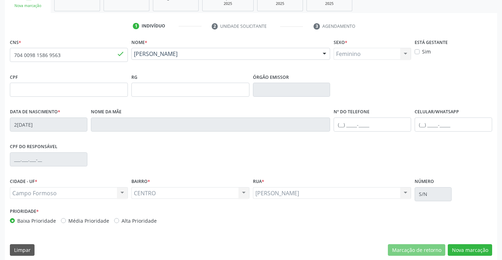
scroll to position [121, 0]
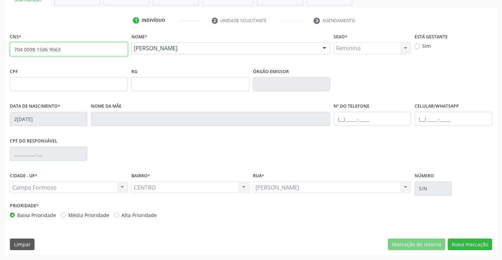
drag, startPoint x: 68, startPoint y: 52, endPoint x: 0, endPoint y: 40, distance: 68.9
click at [0, 40] on div "Acompanhamento Acompanhe a situação das marcações correntes e finalizadas Relat…" at bounding box center [251, 88] width 502 height 343
click at [89, 50] on input "704 0098 1586 9563" at bounding box center [69, 49] width 118 height 14
click at [89, 52] on input "704 0098 1586 9563" at bounding box center [69, 49] width 118 height 14
click at [462, 246] on button "Nova marcação" at bounding box center [469, 245] width 44 height 12
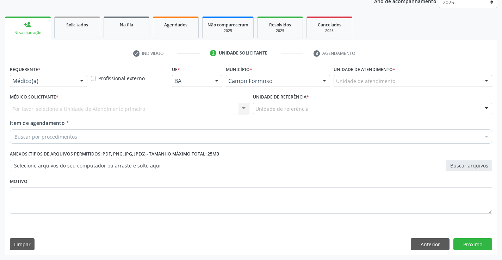
scroll to position [89, 0]
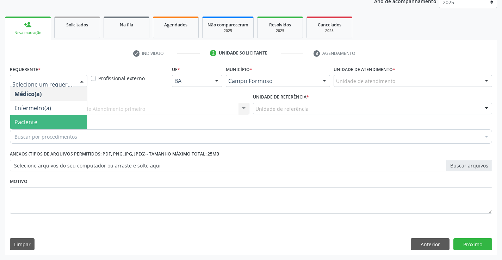
click at [43, 125] on span "Paciente" at bounding box center [48, 122] width 77 height 14
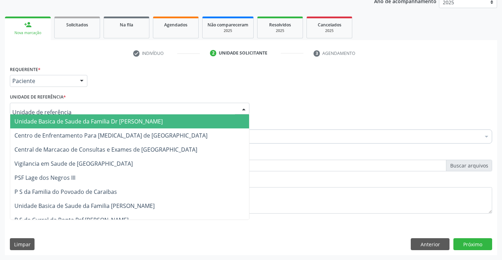
click at [44, 120] on span "Unidade Basica de Saude da Familia Dr [PERSON_NAME]" at bounding box center [88, 122] width 148 height 8
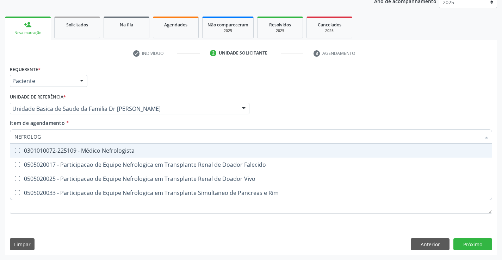
type input "NEFROLOGI"
click at [44, 148] on div "0301010072-225109 - Médico Nefrologista" at bounding box center [250, 151] width 473 height 6
checkbox Nefrologista "true"
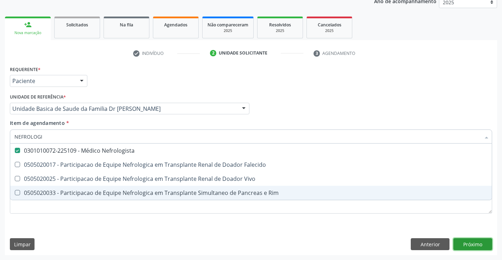
click at [471, 243] on div "Requerente * Paciente Médico(a) Enfermeiro(a) Paciente Nenhum resultado encontr…" at bounding box center [251, 159] width 492 height 191
checkbox Falecido "true"
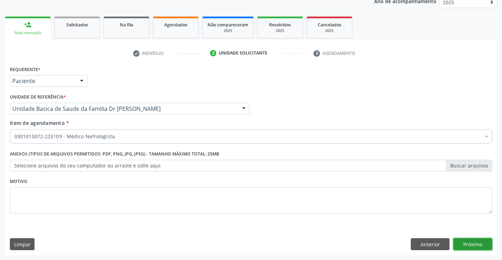
click at [471, 248] on button "Próximo" at bounding box center [472, 244] width 39 height 12
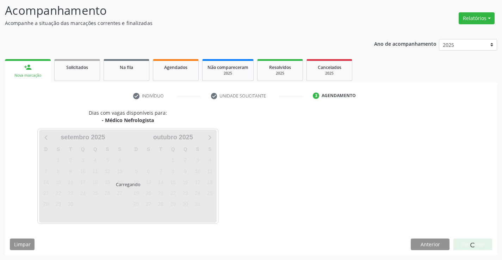
scroll to position [46, 0]
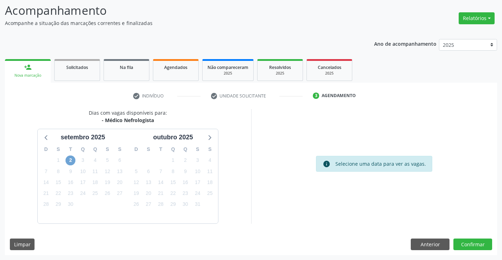
click at [68, 159] on span "2" at bounding box center [70, 161] width 10 height 10
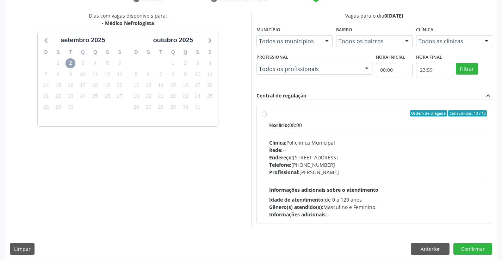
scroll to position [148, 0]
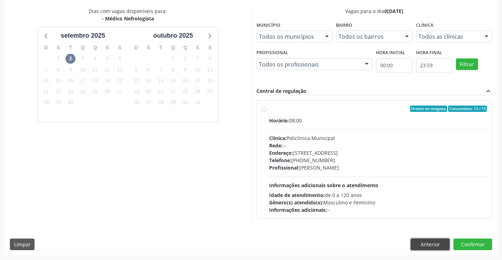
click at [437, 241] on button "Anterior" at bounding box center [430, 245] width 39 height 12
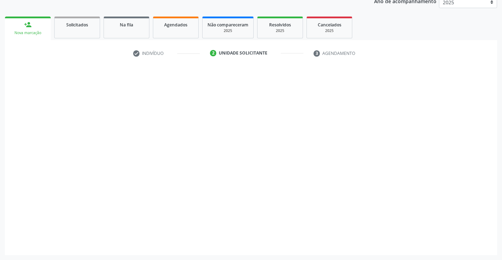
scroll to position [89, 0]
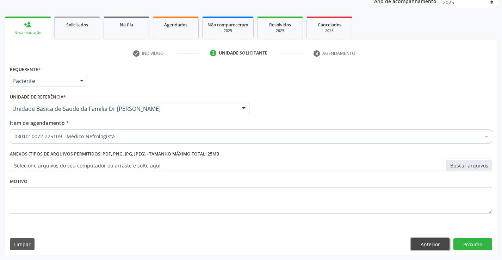
click at [437, 241] on button "Anterior" at bounding box center [430, 244] width 39 height 12
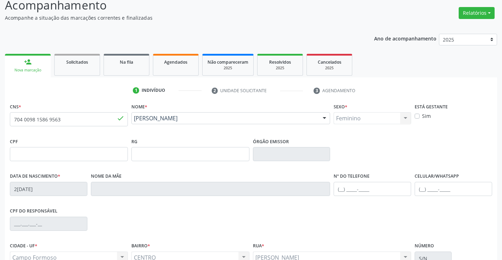
scroll to position [0, 0]
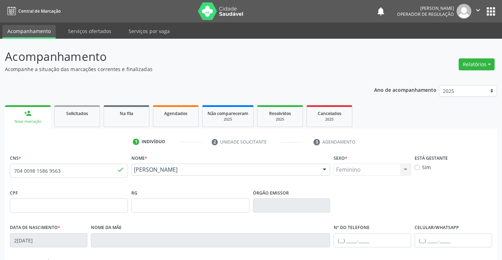
click at [475, 10] on icon "" at bounding box center [478, 10] width 8 height 8
click at [459, 42] on link "Sair" at bounding box center [460, 43] width 49 height 10
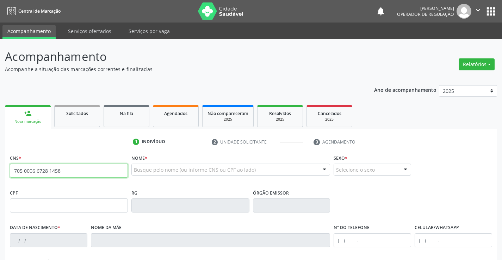
type input "705 0006 6728 1458"
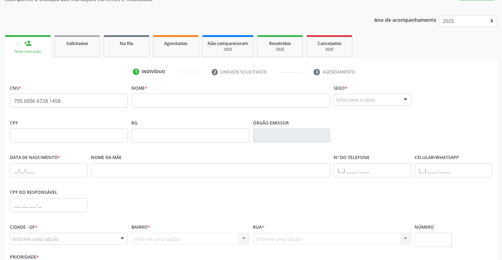
scroll to position [70, 0]
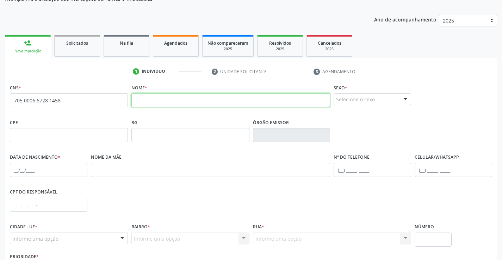
click at [183, 99] on input "text" at bounding box center [230, 100] width 199 height 14
drag, startPoint x: 190, startPoint y: 104, endPoint x: 73, endPoint y: 82, distance: 119.2
click at [71, 82] on div "1 Indivíduo 2 Unidade solicitante 3 Agendamento CNS * 705 0006 6728 1458 none N…" at bounding box center [251, 186] width 492 height 240
type input "CLARICE MOREIRA ARAUJO"
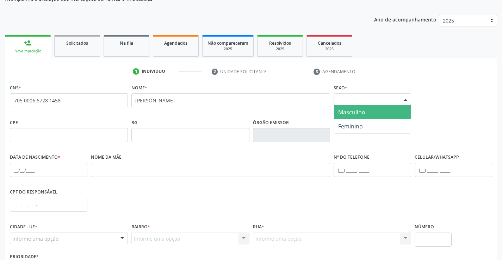
click at [354, 97] on div "Selecione o sexo" at bounding box center [371, 99] width 77 height 12
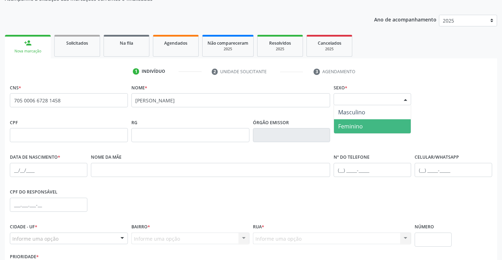
click at [351, 123] on span "Feminino" at bounding box center [350, 127] width 25 height 8
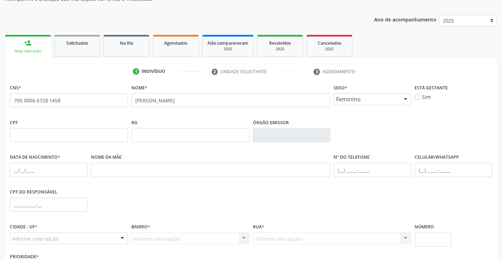
click at [44, 162] on label "Data de nascimento *" at bounding box center [35, 157] width 50 height 11
click at [44, 177] on input "text" at bounding box center [48, 170] width 77 height 14
type input "23/12/2024"
click at [365, 167] on input "text" at bounding box center [371, 170] width 77 height 14
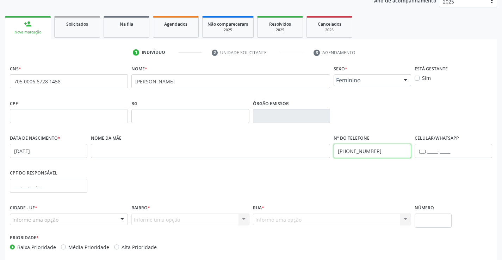
scroll to position [121, 0]
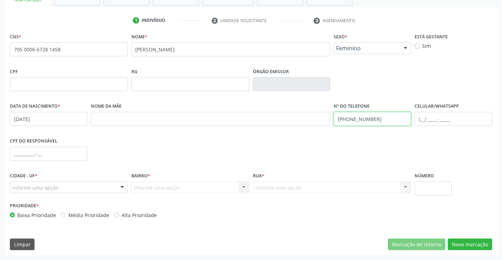
type input "(74) 98805-3320"
click at [61, 187] on div "Informe uma opção" at bounding box center [69, 188] width 118 height 12
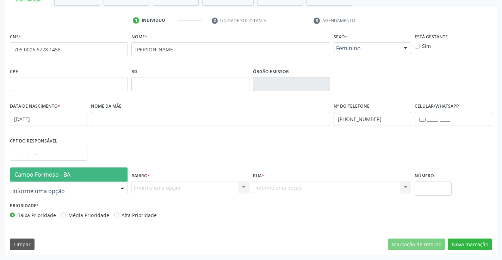
click at [68, 175] on span "Campo Formoso - BA" at bounding box center [42, 175] width 56 height 8
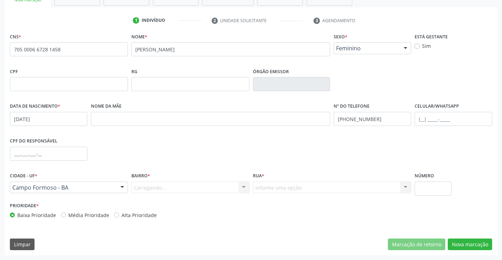
click at [155, 187] on div "Carregando... Nenhum resultado encontrado para: " " Nenhuma opção encontrada. D…" at bounding box center [190, 188] width 118 height 12
click at [156, 187] on div "Carregando... Nenhum resultado encontrado para: " " Nenhuma opção encontrada. D…" at bounding box center [190, 188] width 118 height 12
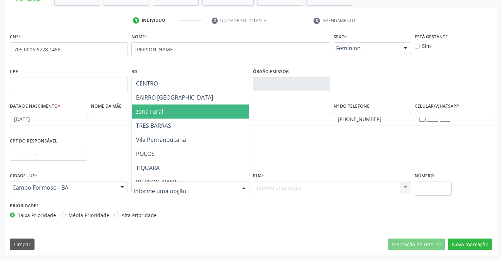
click at [163, 111] on span "zona rural" at bounding box center [208, 112] width 152 height 14
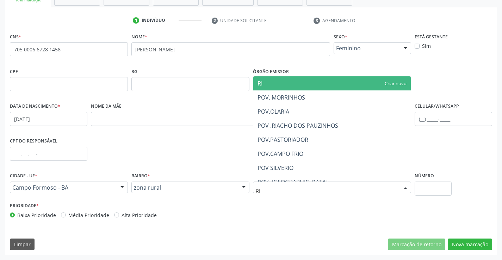
type input "RIA"
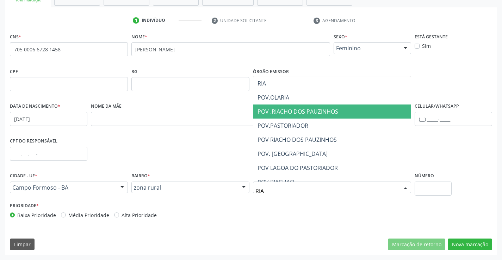
click at [330, 109] on span "POV .RIACHO DOS PAUZINHOS" at bounding box center [297, 112] width 81 height 8
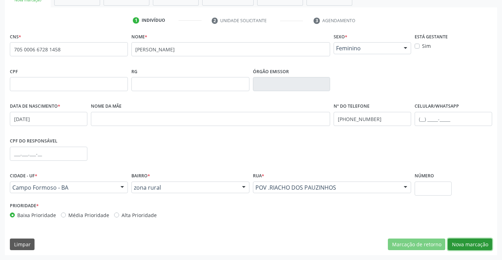
click at [472, 243] on button "Nova marcação" at bounding box center [469, 245] width 44 height 12
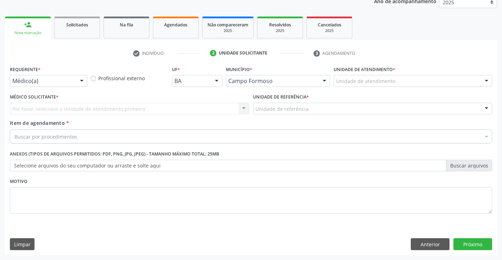
scroll to position [89, 0]
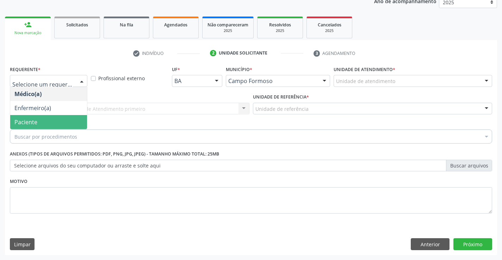
click at [28, 119] on span "Paciente" at bounding box center [25, 122] width 23 height 8
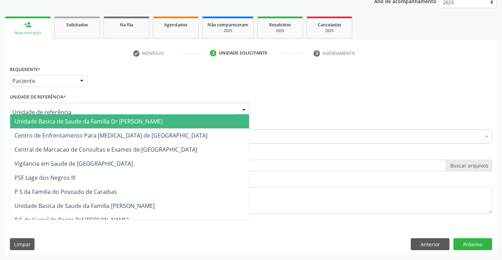
click at [52, 124] on span "Unidade Basica de Saude da Familia Dr [PERSON_NAME]" at bounding box center [88, 122] width 148 height 8
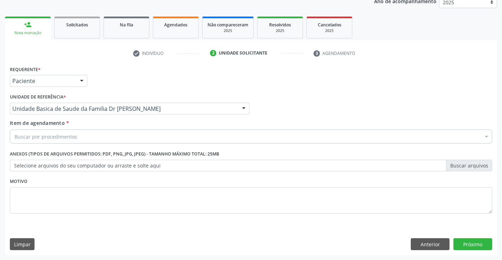
click at [41, 140] on div "Buscar por procedimentos" at bounding box center [251, 137] width 482 height 14
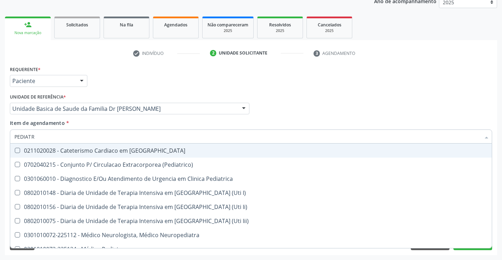
type input "PEDIATRA"
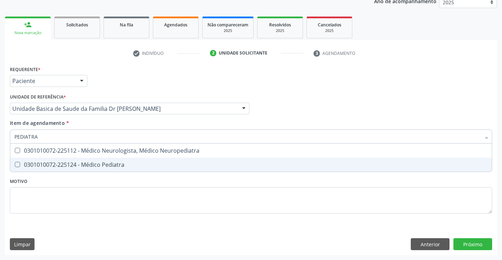
click at [69, 163] on div "0301010072-225124 - Médico Pediatra" at bounding box center [250, 165] width 473 height 6
checkbox Pediatra "true"
click at [479, 246] on div "Requerente * Paciente Médico(a) Enfermeiro(a) Paciente Nenhum resultado encontr…" at bounding box center [251, 159] width 492 height 191
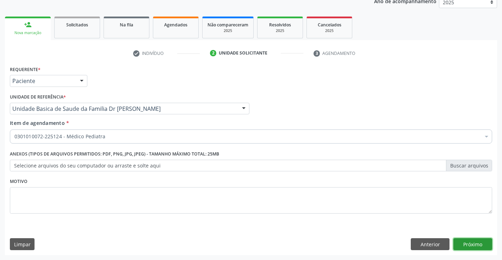
click at [479, 246] on button "Próximo" at bounding box center [472, 244] width 39 height 12
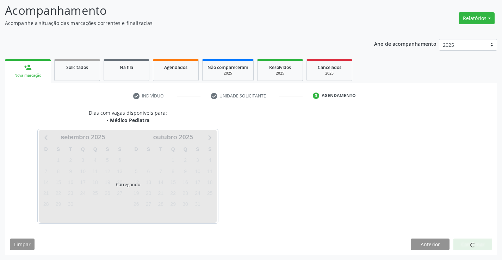
scroll to position [46, 0]
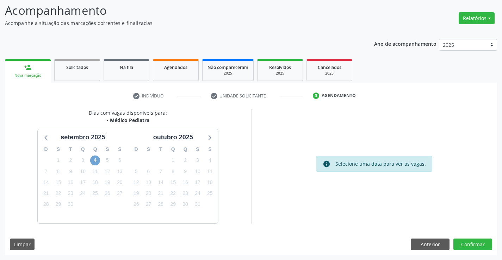
click at [97, 161] on span "4" at bounding box center [95, 161] width 10 height 10
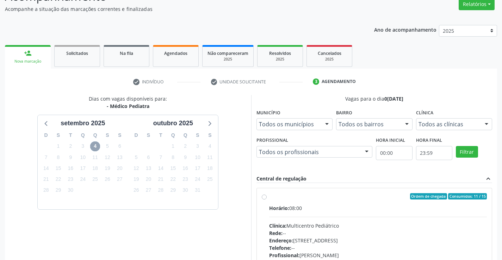
scroll to position [113, 0]
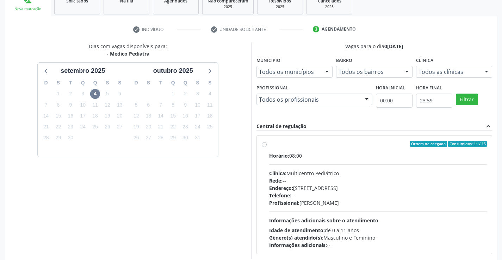
click at [269, 144] on label "Ordem de chegada Consumidos: 11 / 15 Horário: 08:00 Clínica: Multicentro Pediát…" at bounding box center [378, 195] width 218 height 108
click at [262, 144] on input "Ordem de chegada Consumidos: 11 / 15 Horário: 08:00 Clínica: Multicentro Pediát…" at bounding box center [264, 144] width 5 height 6
radio input "true"
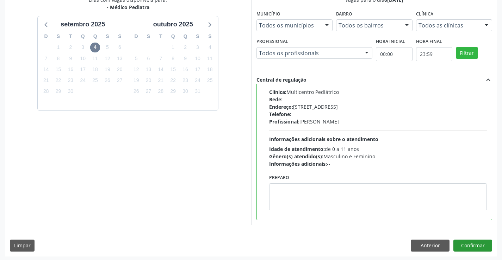
scroll to position [161, 0]
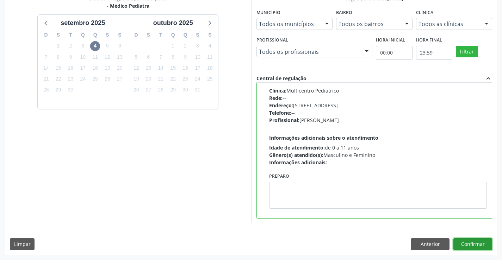
click at [469, 245] on button "Confirmar" at bounding box center [472, 244] width 39 height 12
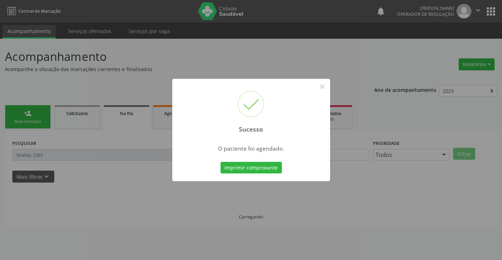
scroll to position [0, 0]
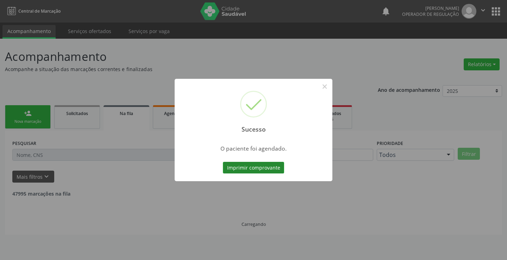
click at [248, 165] on button "Imprimir comprovante" at bounding box center [253, 168] width 61 height 12
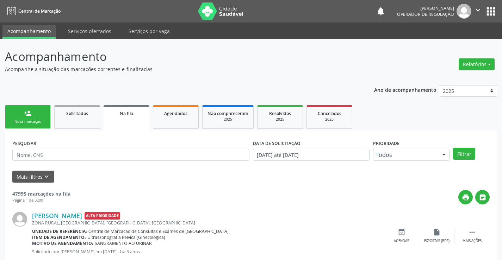
click at [116, 118] on link "Na fila" at bounding box center [127, 117] width 46 height 25
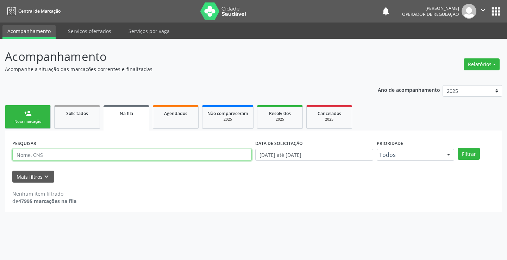
click at [101, 158] on input "text" at bounding box center [131, 155] width 239 height 12
type input "703402280067116"
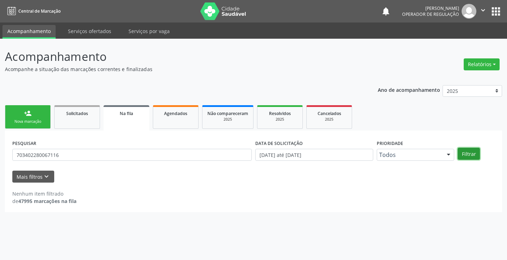
click at [466, 151] on button "Filtrar" at bounding box center [469, 154] width 22 height 12
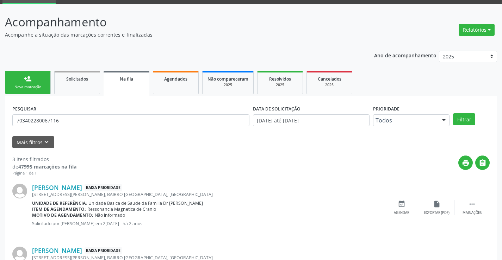
scroll to position [11, 0]
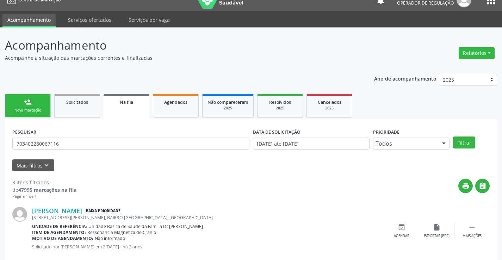
click at [38, 106] on link "person_add Nova marcação" at bounding box center [28, 106] width 46 height 24
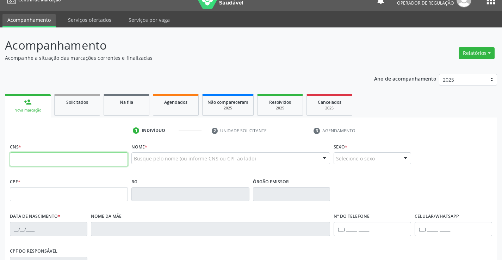
click at [58, 155] on input "text" at bounding box center [69, 159] width 118 height 14
click at [58, 156] on input "text" at bounding box center [69, 159] width 118 height 14
type input "701 0078 4426 7294"
type input "007800261"
type input "13/08/2018"
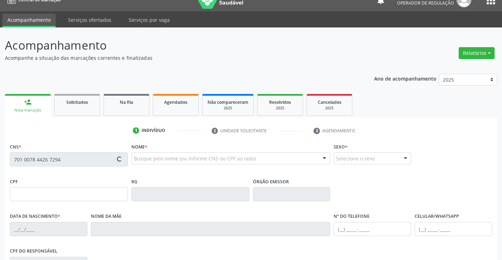
type input "106.052.495-39"
type input "sn"
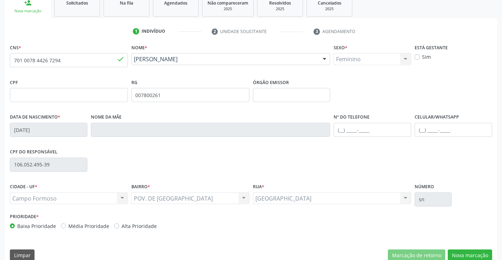
scroll to position [121, 0]
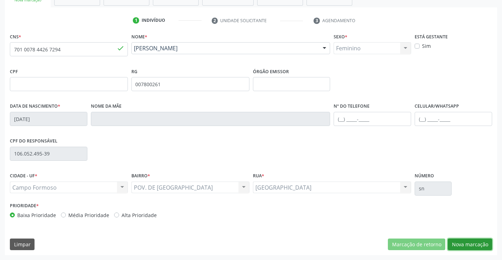
click at [478, 244] on button "Nova marcação" at bounding box center [469, 245] width 44 height 12
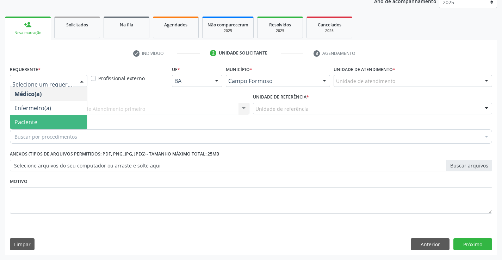
click at [28, 120] on span "Paciente" at bounding box center [25, 122] width 23 height 8
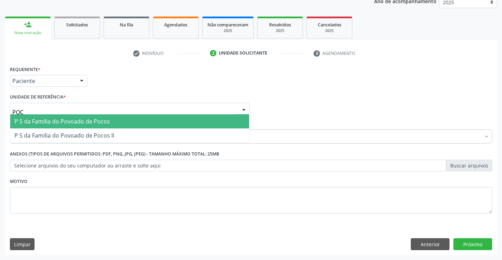
type input "POCO"
click at [39, 118] on span "P S da Familia do Povoado de Pocos" at bounding box center [61, 122] width 95 height 8
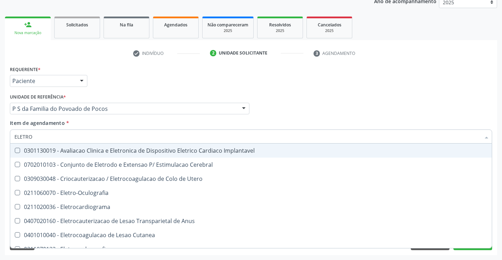
type input "ELETROC"
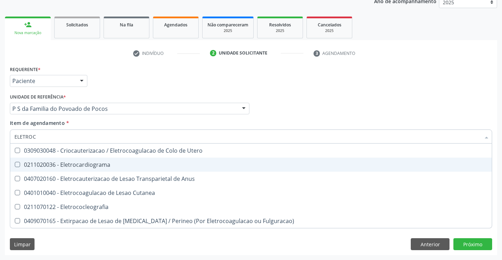
click at [77, 167] on div "0211020036 - Eletrocardiograma" at bounding box center [250, 165] width 473 height 6
checkbox Eletrocardiograma "true"
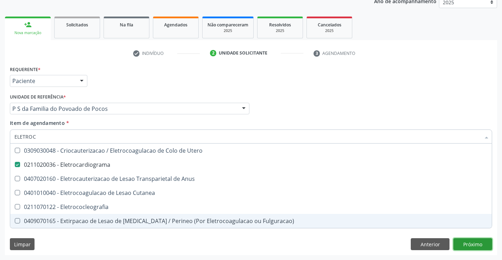
click at [478, 243] on div "Requerente * Paciente Médico(a) Enfermeiro(a) Paciente Nenhum resultado encontr…" at bounding box center [251, 159] width 492 height 191
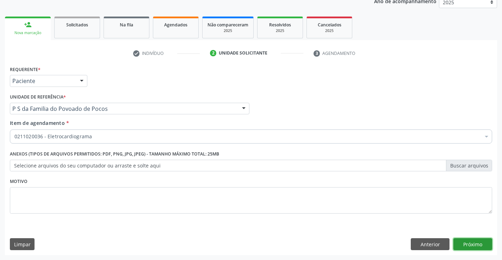
click at [478, 243] on button "Próximo" at bounding box center [472, 244] width 39 height 12
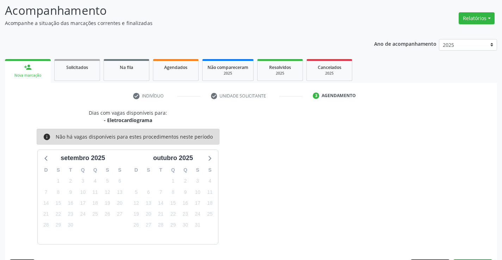
scroll to position [67, 0]
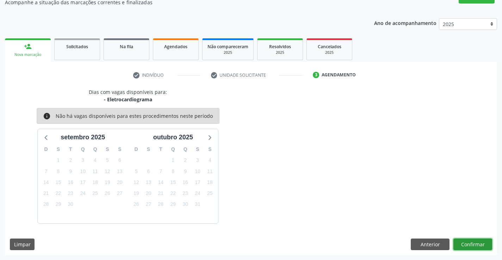
click at [462, 241] on button "Confirmar" at bounding box center [472, 245] width 39 height 12
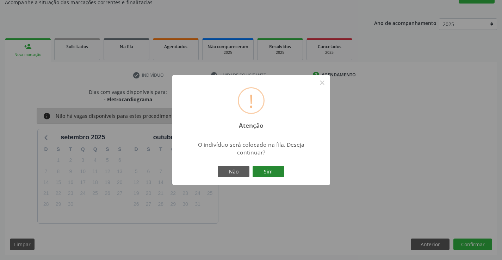
click at [270, 171] on button "Sim" at bounding box center [268, 172] width 32 height 12
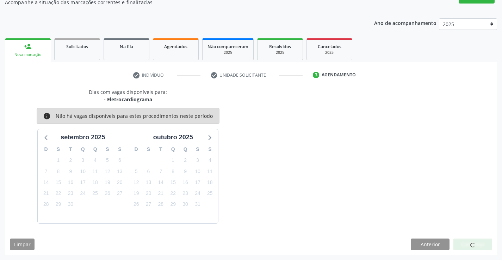
scroll to position [0, 0]
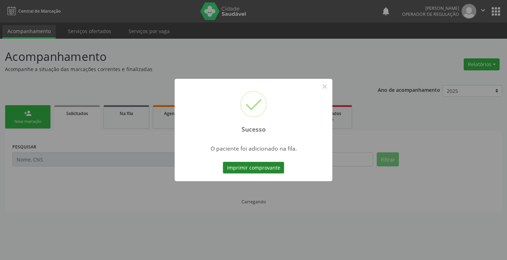
click at [272, 168] on button "Imprimir comprovante" at bounding box center [253, 168] width 61 height 12
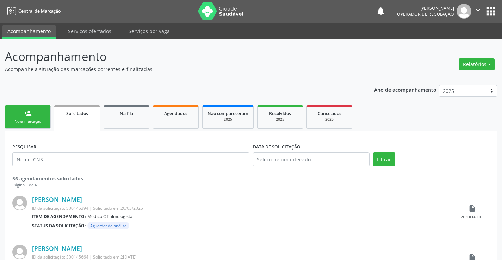
click at [39, 116] on link "person_add Nova marcação" at bounding box center [28, 117] width 46 height 24
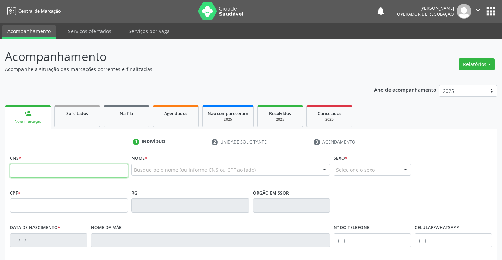
click at [60, 169] on input "text" at bounding box center [69, 171] width 118 height 14
type input "706 8017 8064 9920"
type input "21/02/1995"
type input "Maria Cristina Pereira da Silva"
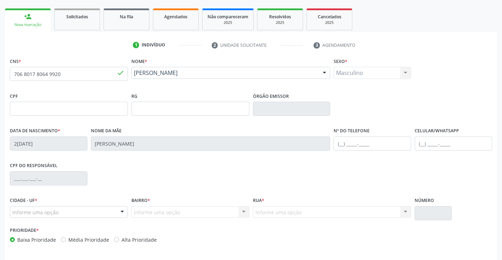
scroll to position [121, 0]
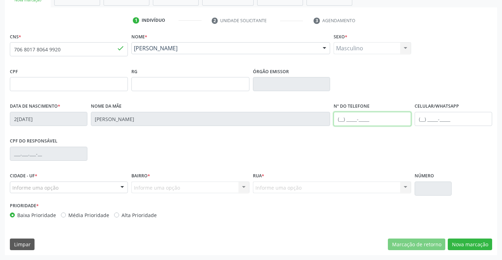
click at [348, 125] on input "text" at bounding box center [371, 119] width 77 height 14
type input "(74) 99194-7029"
click at [97, 188] on div "Informe uma opção" at bounding box center [69, 188] width 118 height 12
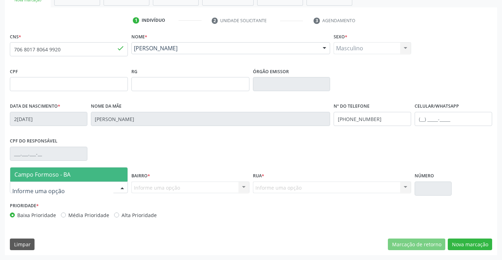
click at [97, 174] on span "Campo Formoso - BA" at bounding box center [68, 175] width 117 height 14
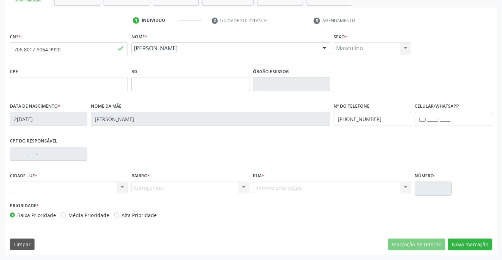
click at [168, 187] on div "Carregando... Nenhum resultado encontrado para: " " Nenhuma opção encontrada. D…" at bounding box center [190, 188] width 118 height 12
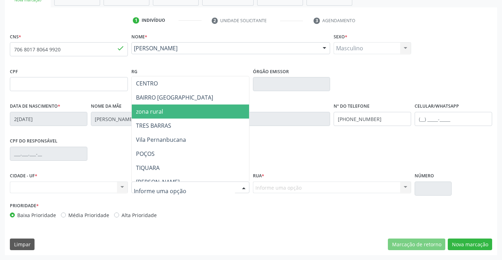
click at [163, 116] on span "zona rural" at bounding box center [208, 112] width 152 height 14
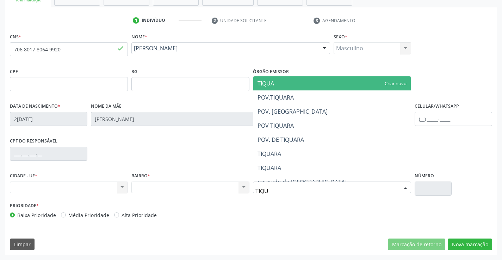
type input "TIQUA"
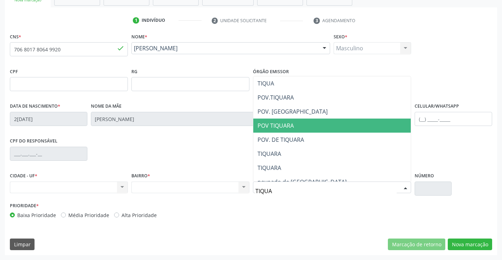
click at [261, 125] on span "POV TIQUARA" at bounding box center [275, 126] width 36 height 8
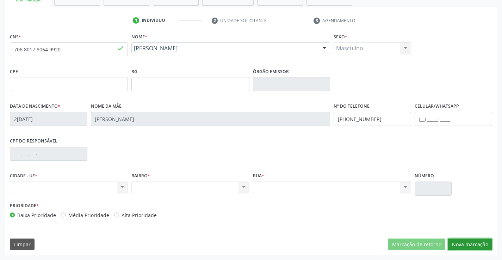
click at [475, 240] on button "Nova marcação" at bounding box center [469, 245] width 44 height 12
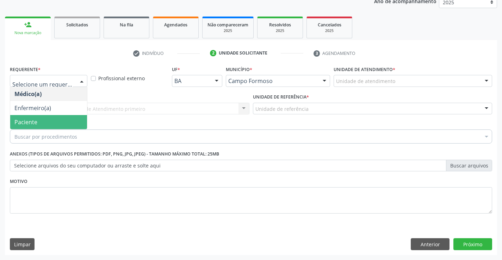
click at [36, 124] on span "Paciente" at bounding box center [25, 122] width 23 height 8
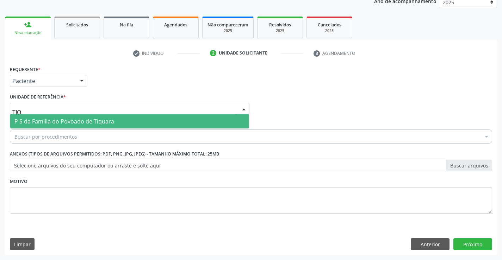
type input "TIQU"
click at [59, 121] on span "P S da Familia do Povoado de Tiquara" at bounding box center [64, 122] width 100 height 8
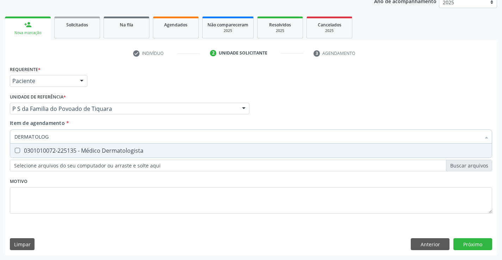
type input "DERMATOLOGI"
click at [69, 149] on div "0301010072-225135 - Médico Dermatologista" at bounding box center [250, 151] width 473 height 6
checkbox Dermatologista "true"
click at [478, 247] on div "Requerente * Paciente Médico(a) Enfermeiro(a) Paciente Nenhum resultado encontr…" at bounding box center [251, 159] width 492 height 191
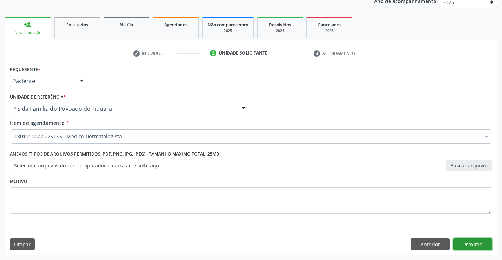
click at [475, 246] on button "Próximo" at bounding box center [472, 244] width 39 height 12
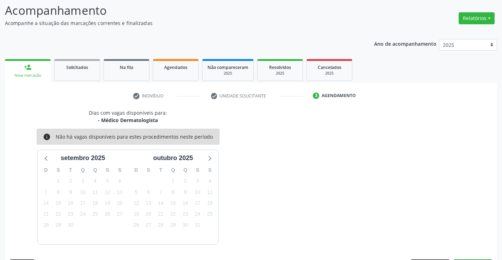
scroll to position [67, 0]
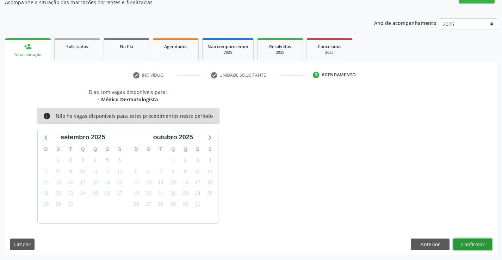
click at [470, 245] on button "Confirmar" at bounding box center [472, 245] width 39 height 12
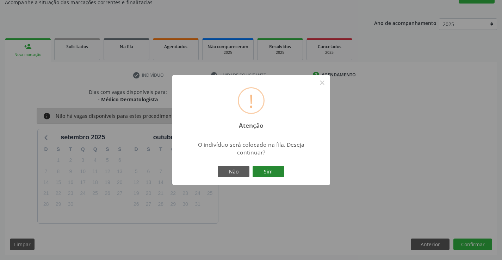
click at [271, 170] on button "Sim" at bounding box center [268, 172] width 32 height 12
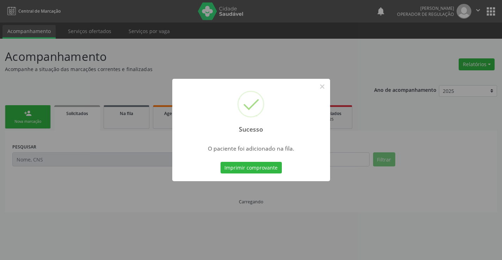
scroll to position [0, 0]
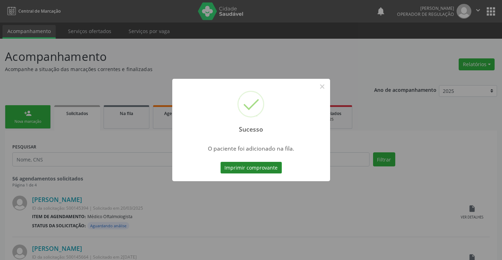
click at [275, 170] on button "Imprimir comprovante" at bounding box center [250, 168] width 61 height 12
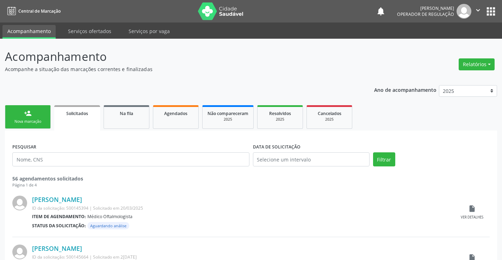
click at [27, 117] on div "person_add" at bounding box center [28, 113] width 8 height 8
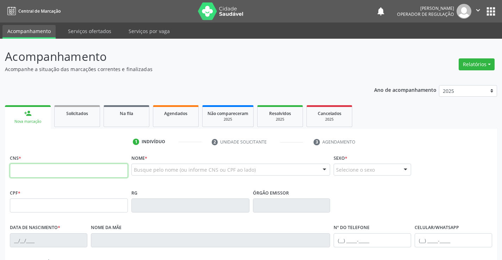
click at [43, 172] on input "text" at bounding box center [69, 171] width 118 height 14
type input "708 2081 1972 3145"
type input "31/07/1995"
type input "(74) 99903-3555"
type input "S/N"
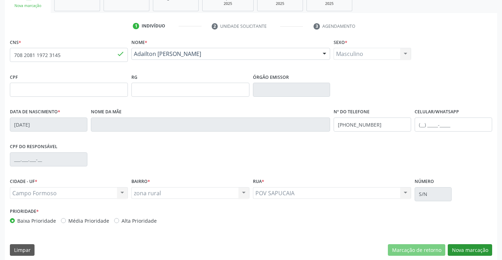
scroll to position [121, 0]
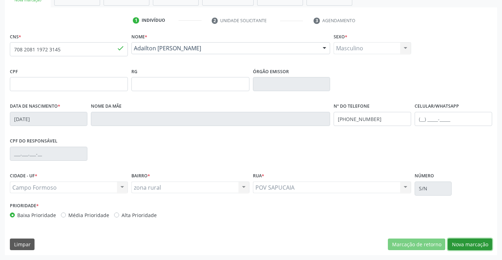
click at [466, 242] on button "Nova marcação" at bounding box center [469, 245] width 44 height 12
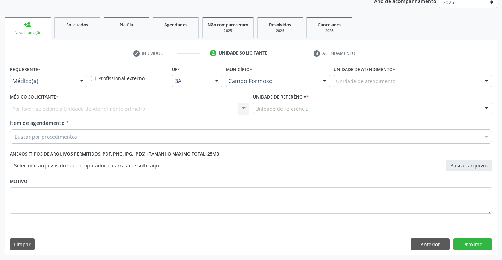
scroll to position [89, 0]
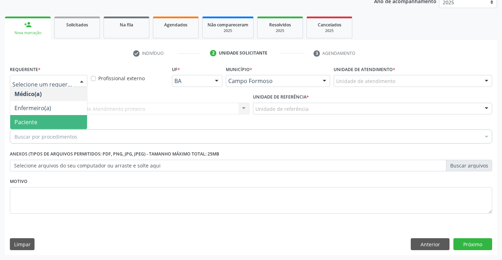
click at [37, 117] on span "Paciente" at bounding box center [48, 122] width 77 height 14
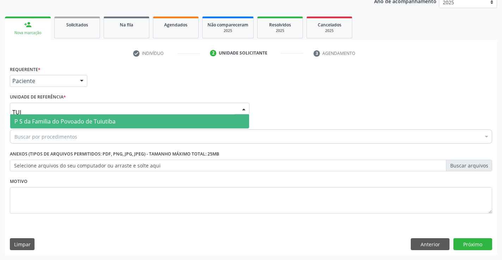
type input "TUIU"
click at [50, 118] on span "P S da Familia do Povoado de Tuiutiba" at bounding box center [64, 122] width 101 height 8
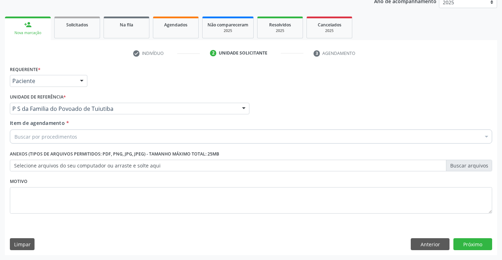
click at [46, 142] on div "Buscar por procedimentos" at bounding box center [251, 137] width 482 height 14
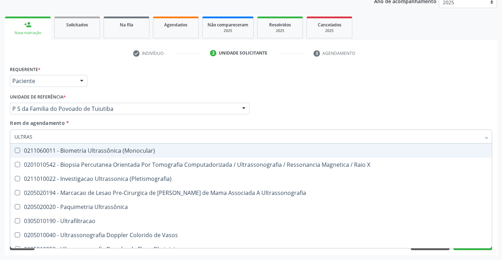
type input "ULTRASS"
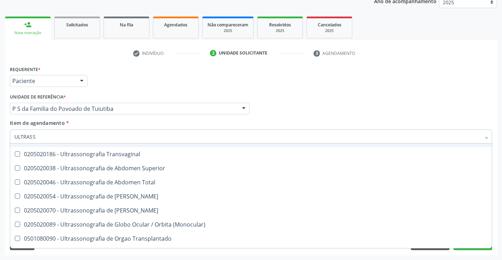
scroll to position [176, 0]
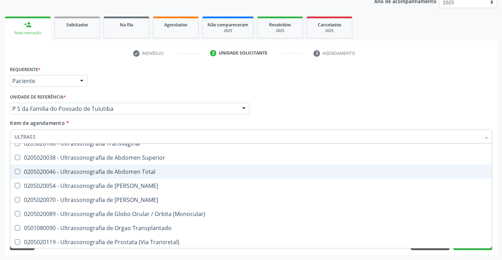
click at [153, 173] on div "0205020046 - Ultrassonografia de Abdomen Total" at bounding box center [250, 172] width 473 height 6
checkbox Total "true"
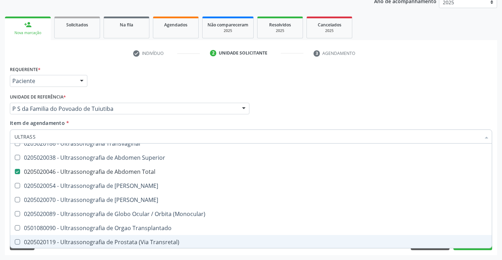
checkbox X "true"
checkbox Total "false"
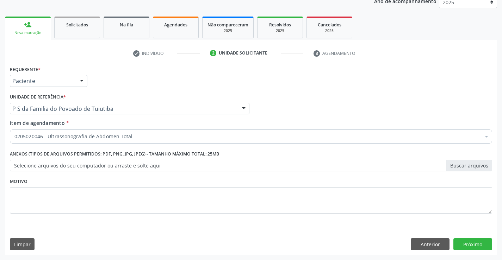
scroll to position [0, 0]
click at [460, 247] on button "Próximo" at bounding box center [472, 244] width 39 height 12
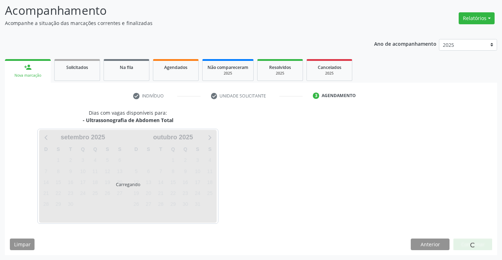
scroll to position [46, 0]
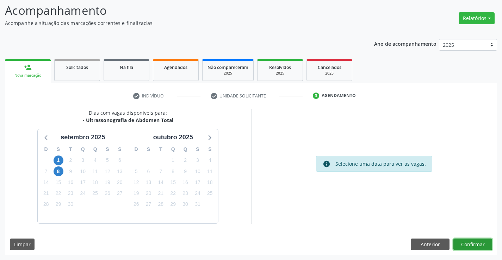
click at [460, 244] on button "Confirmar" at bounding box center [472, 245] width 39 height 12
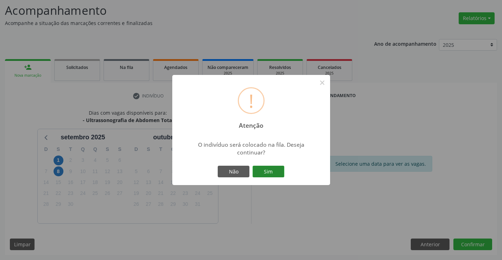
click at [274, 171] on button "Sim" at bounding box center [268, 172] width 32 height 12
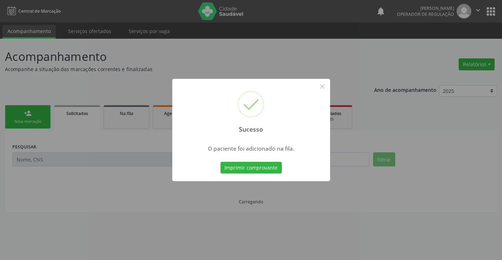
scroll to position [0, 0]
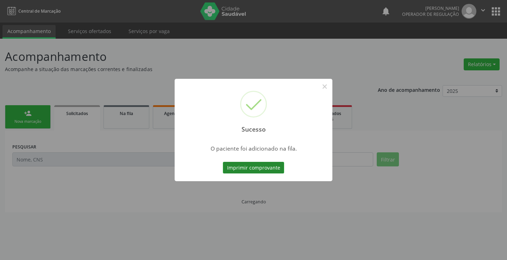
click at [258, 171] on button "Imprimir comprovante" at bounding box center [253, 168] width 61 height 12
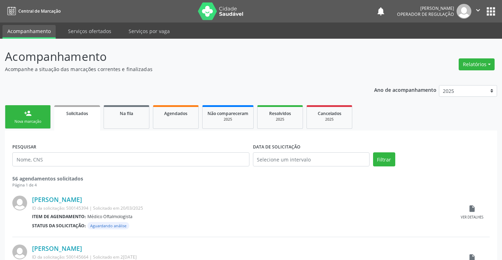
click at [34, 115] on link "person_add Nova marcação" at bounding box center [28, 117] width 46 height 24
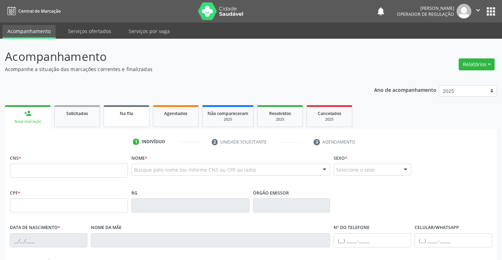
click at [133, 116] on div "Na fila" at bounding box center [126, 112] width 35 height 7
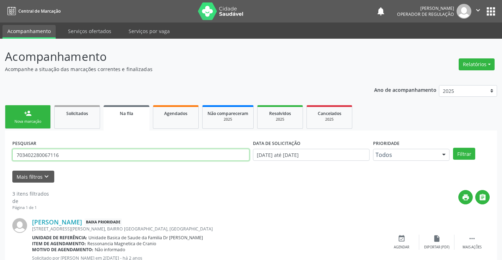
drag, startPoint x: 63, startPoint y: 156, endPoint x: 0, endPoint y: 166, distance: 64.1
click at [0, 166] on div "Acompanhamento Acompanhe a situação das marcações correntes e finalizadas Relat…" at bounding box center [251, 226] width 502 height 374
type input "709200201906232"
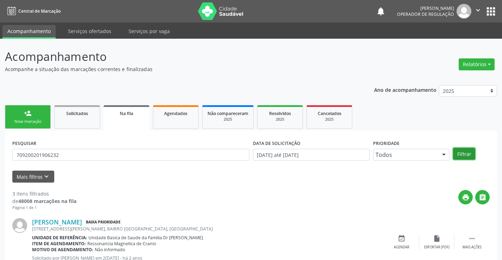
click at [456, 152] on button "Filtrar" at bounding box center [464, 154] width 22 height 12
